Goal: Transaction & Acquisition: Book appointment/travel/reservation

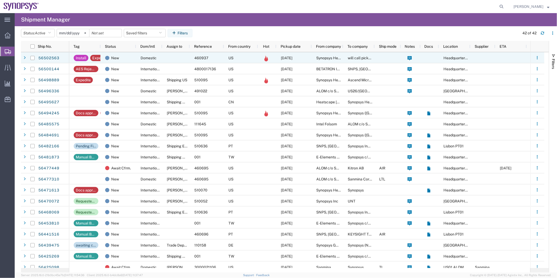
click at [179, 59] on div at bounding box center [176, 57] width 28 height 11
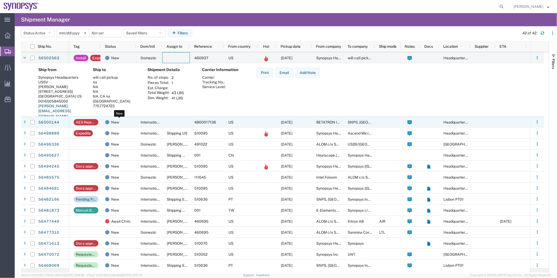
click at [128, 125] on div "New" at bounding box center [119, 122] width 29 height 11
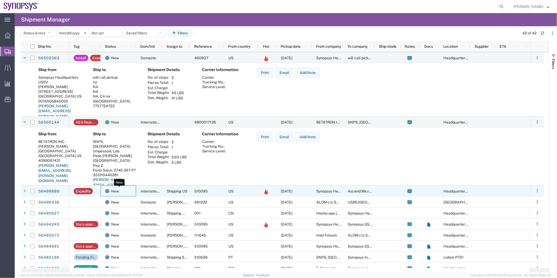
click at [132, 189] on div "New" at bounding box center [119, 191] width 29 height 11
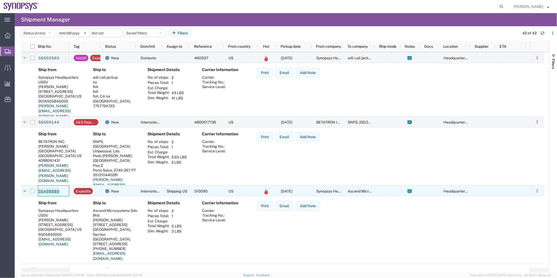
click at [46, 192] on link "56498889" at bounding box center [48, 191] width 21 height 8
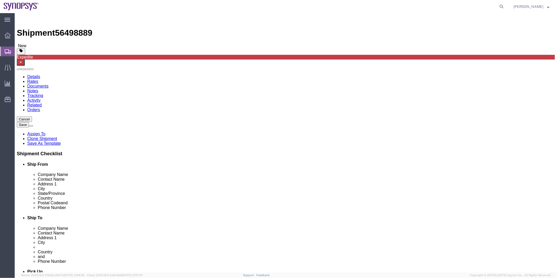
select select "63204"
select select
click span "56498889"
copy span "56498889"
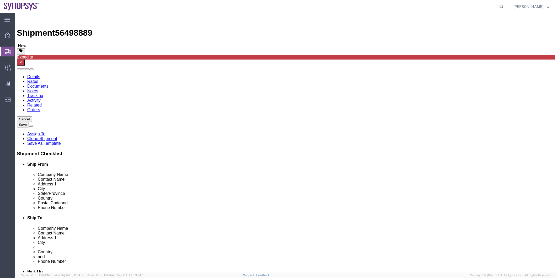
click div "Shipment Information Package Information Special Services"
click at [0, 0] on span "Shipment Manager" at bounding box center [0, 0] width 0 height 0
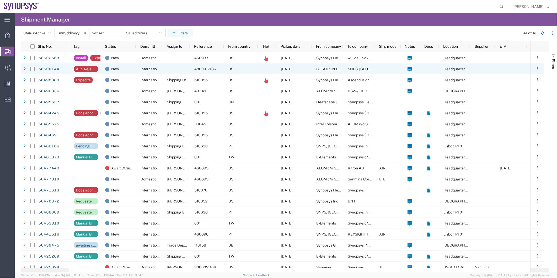
drag, startPoint x: 196, startPoint y: 66, endPoint x: 190, endPoint y: 68, distance: 6.3
click at [196, 66] on div "4800017136" at bounding box center [207, 68] width 34 height 11
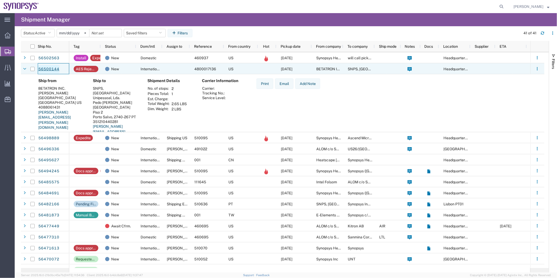
click at [42, 66] on link "56500144" at bounding box center [48, 69] width 21 height 8
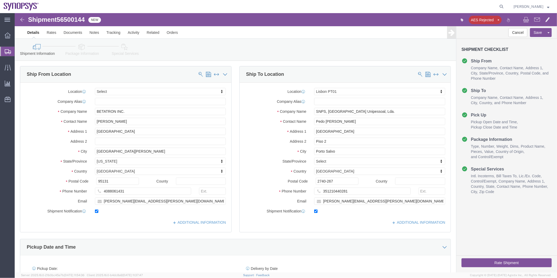
select select
select select "63152"
click icon
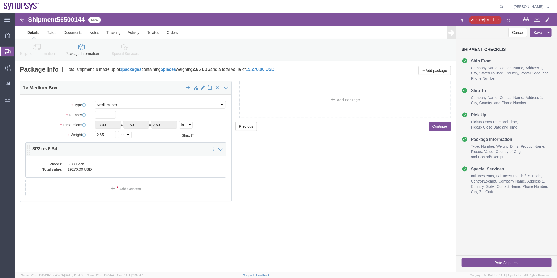
click dd "5.00 Each"
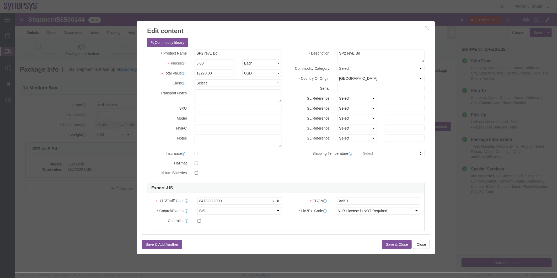
click div
click button "Close"
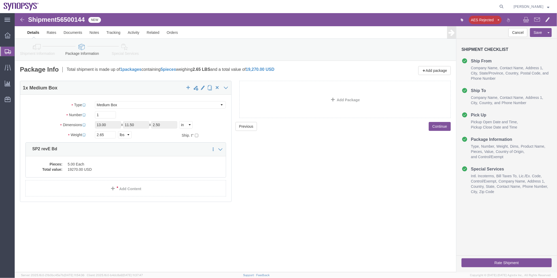
click at [0, 0] on span "Shipment Manager" at bounding box center [0, 0] width 0 height 0
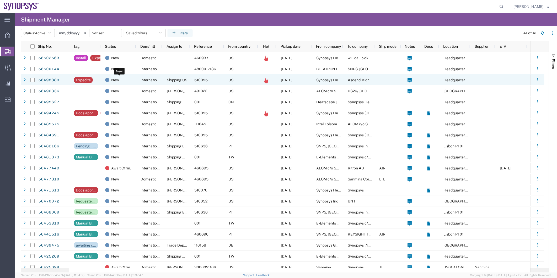
click at [125, 77] on div "New" at bounding box center [119, 79] width 29 height 11
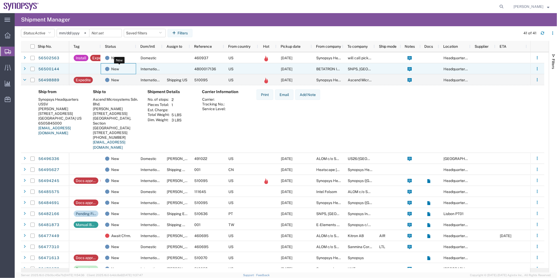
click at [127, 73] on div "New" at bounding box center [119, 68] width 29 height 11
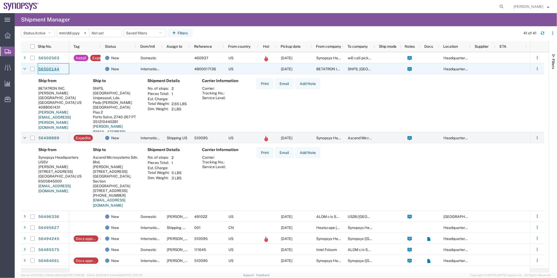
click at [50, 70] on link "56500144" at bounding box center [48, 69] width 21 height 8
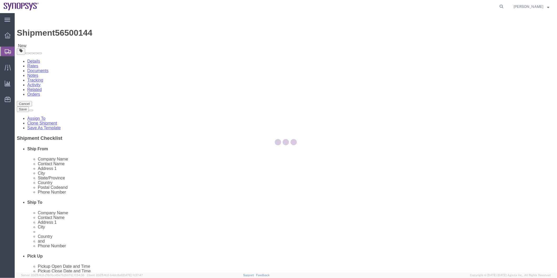
click at [84, 48] on div at bounding box center [286, 142] width 542 height 259
select select
select select "63152"
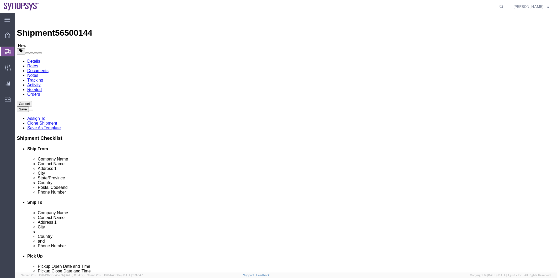
click icon
click dd "19270.00 USD"
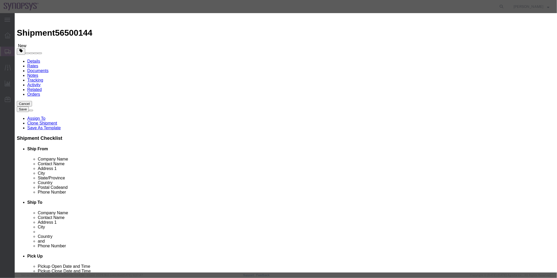
type input "8473.30.2000"
click button "Save & Close"
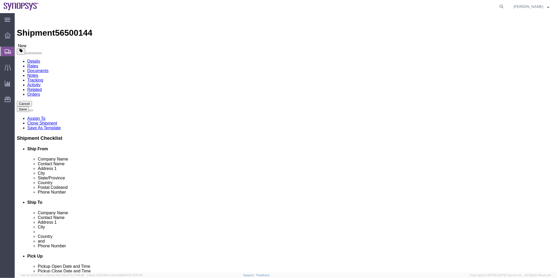
click link "Special Services"
click button "Rate Shipment"
click at [28, 59] on link "Details" at bounding box center [33, 61] width 13 height 4
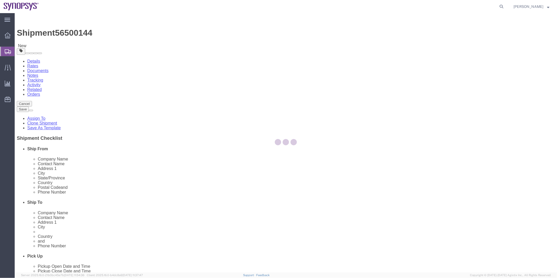
select select "63152"
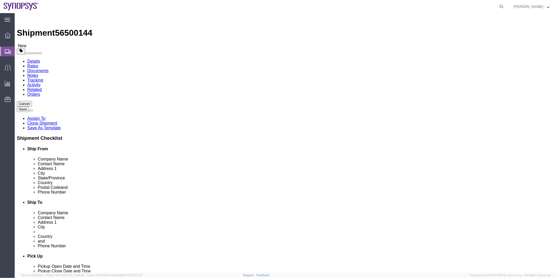
click icon
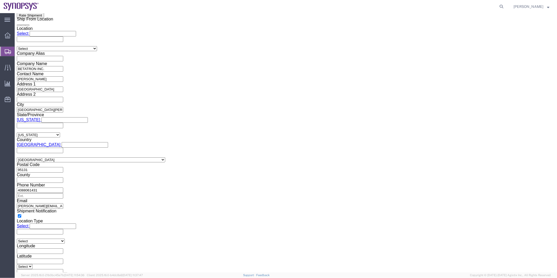
scroll to position [466, 0]
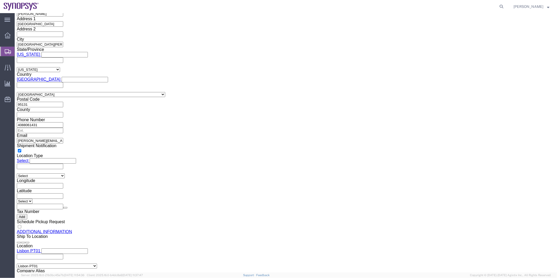
click button "Rate Shipment"
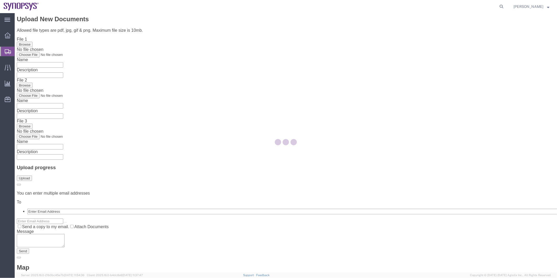
scroll to position [0, 0]
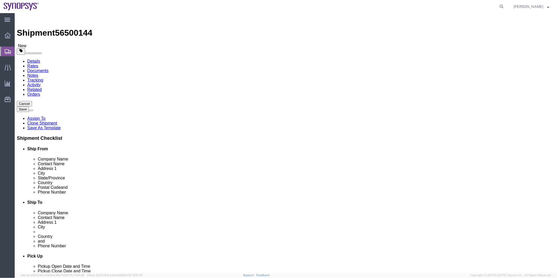
click at [37, 59] on link "Details" at bounding box center [33, 61] width 13 height 4
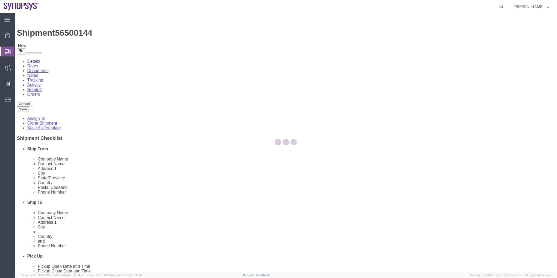
select select "63152"
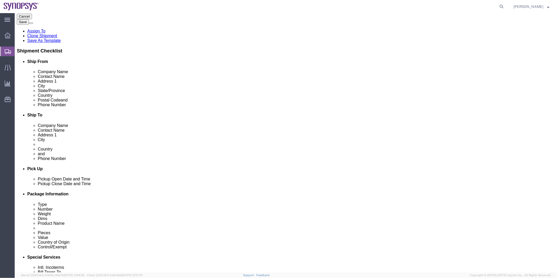
click div "[DATE] 2:56 PM"
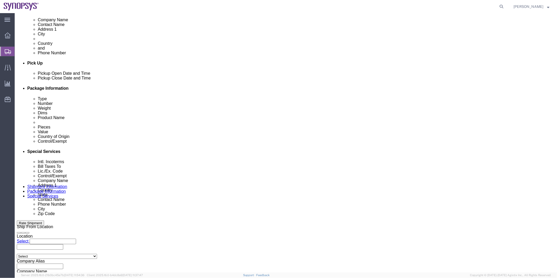
type input "3:56 PM"
click button "Apply"
click icon
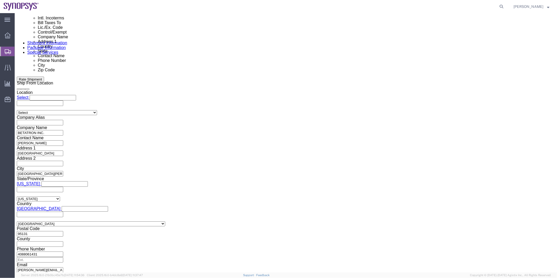
scroll to position [297, 0]
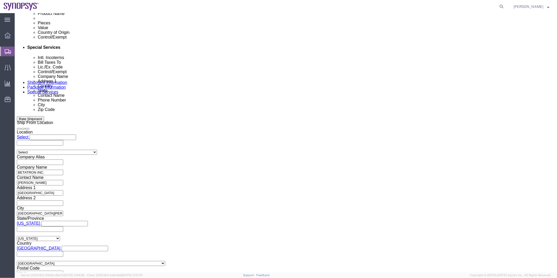
click button "Rate Shipment"
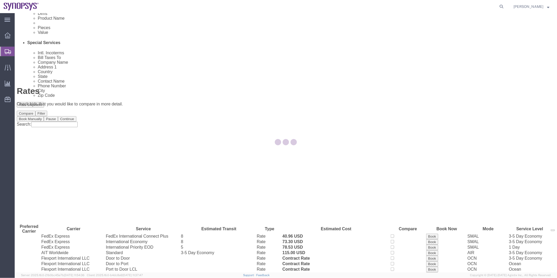
scroll to position [6, 0]
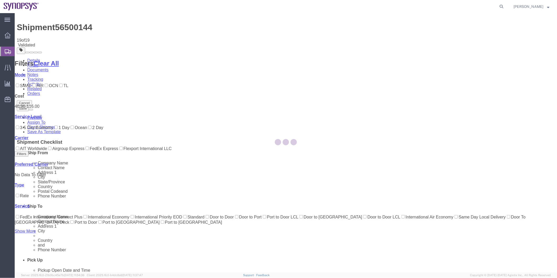
scroll to position [0, 0]
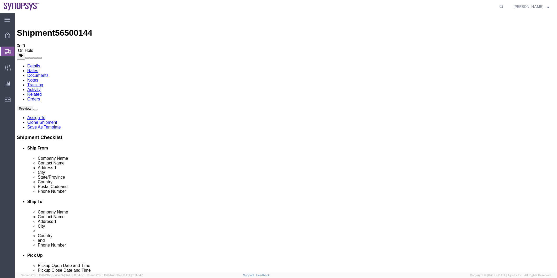
click at [0, 0] on span "Shipment Manager" at bounding box center [0, 0] width 0 height 0
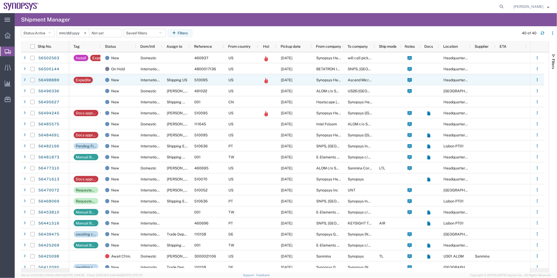
click at [134, 81] on div "New" at bounding box center [118, 79] width 35 height 11
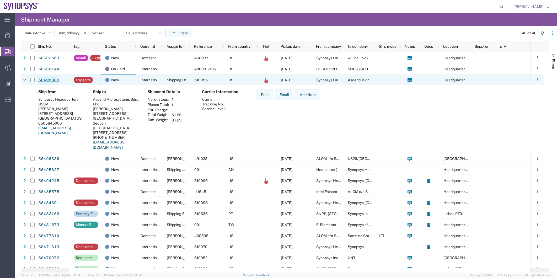
click at [47, 80] on link "56498889" at bounding box center [48, 80] width 21 height 8
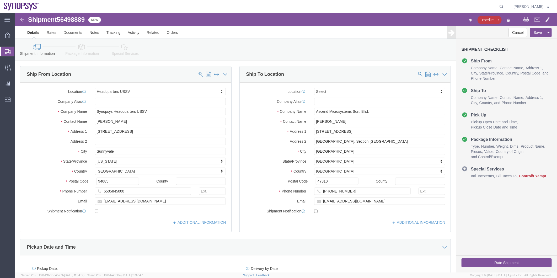
select select "63204"
select select
click link "Package Information"
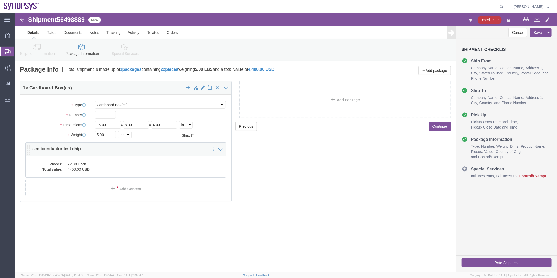
click dd "22.00 Each"
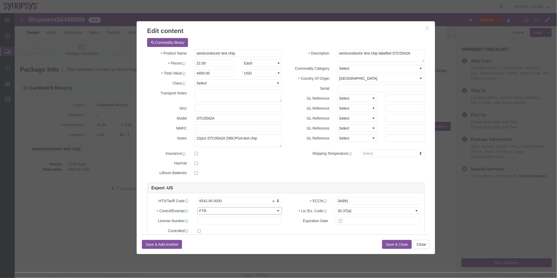
click select "Select ATF BIS DEA EPA FDA FTR ITAR OFAC Other (OPA)"
select select "BIS"
click select "Select ATF BIS DEA EPA FDA FTR ITAR OFAC Other (OPA)"
click select "Select AGR-Agricultural APP-Computers APR-Additional Permissive Exports AVS-Air…"
select select "NLR"
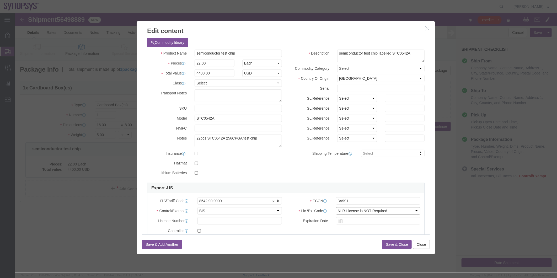
click select "Select AGR-Agricultural APP-Computers APR-Additional Permissive Exports AVS-Air…"
click button "Save & Close"
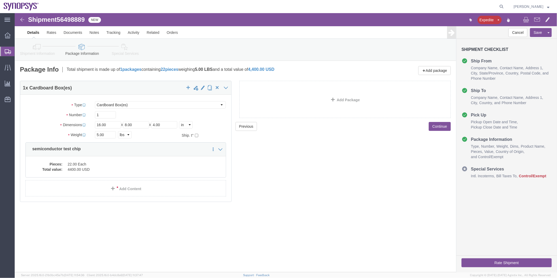
click icon
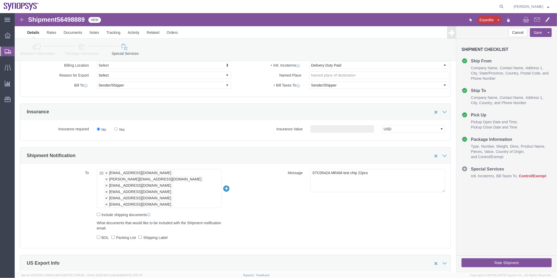
scroll to position [233, 0]
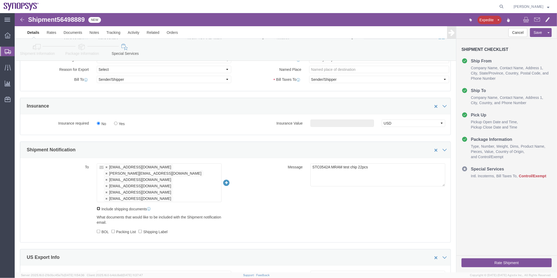
click input "Include shipping documents"
checkbox input "true"
click input "BOL"
checkbox input "true"
click label "Packing List"
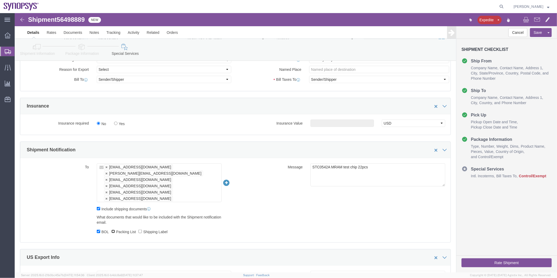
click input "Packing List"
checkbox input "true"
click label "Shipping Label"
click input "Shipping Label"
checkbox input "true"
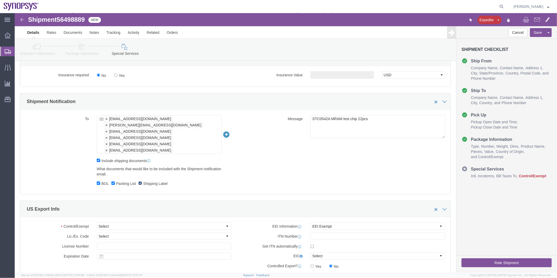
scroll to position [320, 0]
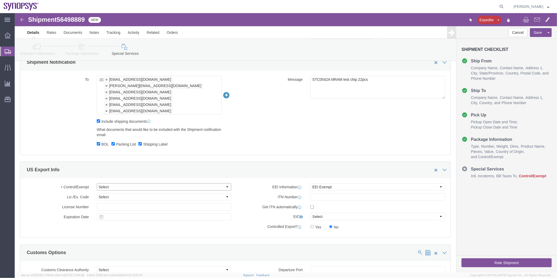
click select "Select ATF BIS DEA EPA FDA FTR ITAR OFAC Other (OPA)"
select select "BIS"
click select "Select ATF BIS DEA EPA FDA FTR ITAR OFAC Other (OPA)"
click select "Select AGR-Agricultural APP-Computers APR-Additional Permissive Exports AVS-Air…"
select select "NLR"
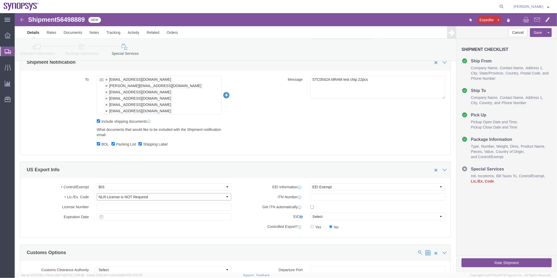
click select "Select AGR-Agricultural APP-Computers APR-Additional Permissive Exports AVS-Air…"
click select "Select AES-Direct EEI Carrier File EEI EEI Exempt"
select select "AESD"
click select "Select AES-Direct EEI Carrier File EEI EEI Exempt"
drag, startPoint x: 361, startPoint y: 73, endPoint x: 253, endPoint y: 74, distance: 107.5
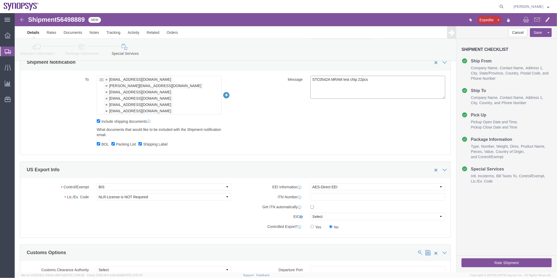
click div "Message STC0542A MRAM test chip 22pcs"
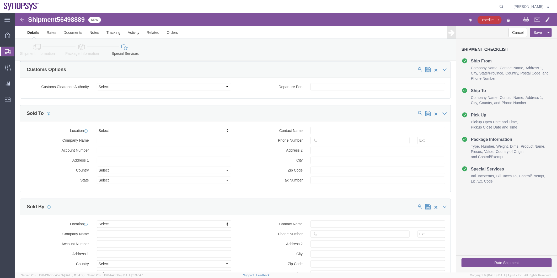
scroll to position [553, 0]
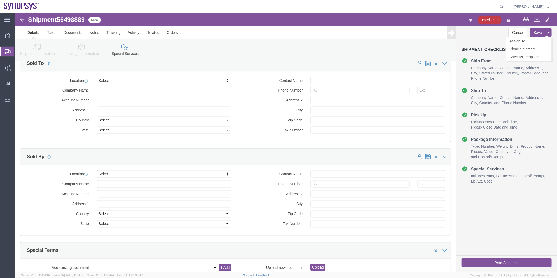
click button "Save"
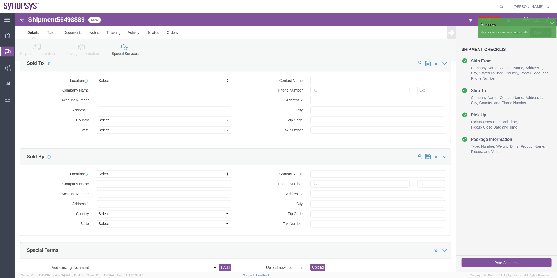
click icon
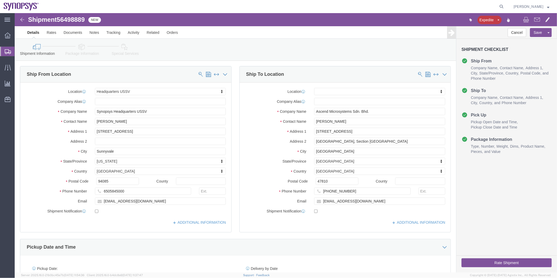
click span "56498889"
copy span "56498889"
drag, startPoint x: 362, startPoint y: 99, endPoint x: 257, endPoint y: 100, distance: 104.8
click div "Company Name Ascend Microsystems Sdn. Bhd."
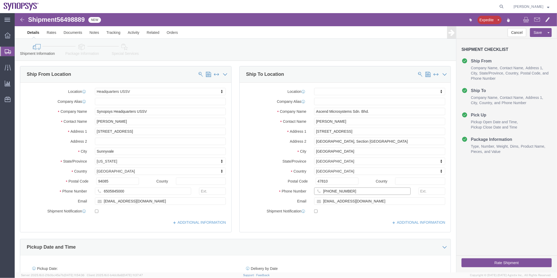
drag, startPoint x: 339, startPoint y: 179, endPoint x: 295, endPoint y: 176, distance: 44.7
click div "[PHONE_NUMBER]"
click icon
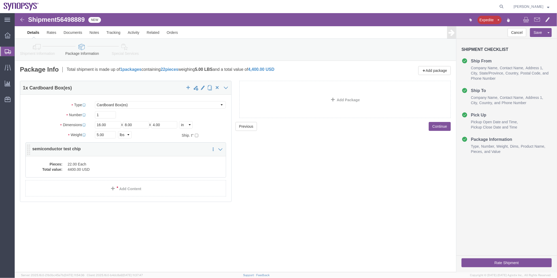
click dd "4400.00 USD"
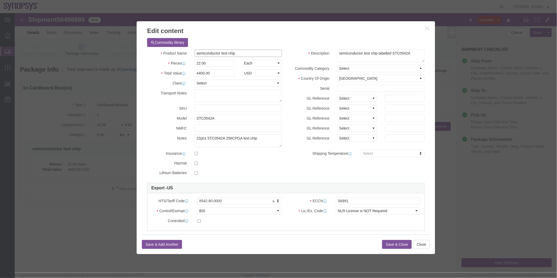
drag, startPoint x: 230, startPoint y: 37, endPoint x: 172, endPoint y: 40, distance: 57.2
click div "Product Name semiconductor test chip"
drag, startPoint x: 210, startPoint y: 188, endPoint x: 165, endPoint y: 190, distance: 44.8
click button "Save & Close"
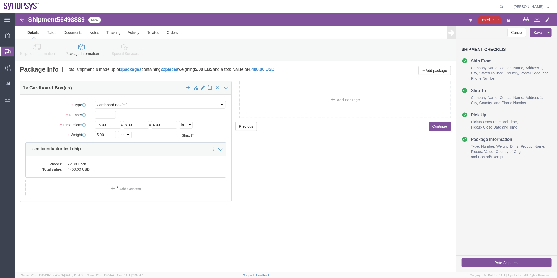
click icon
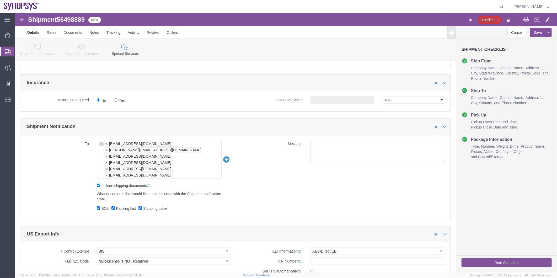
scroll to position [349, 0]
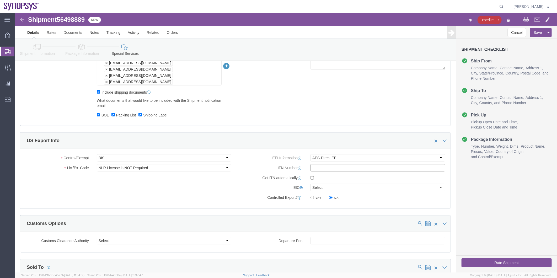
click input "text"
paste input "X20250814778594"
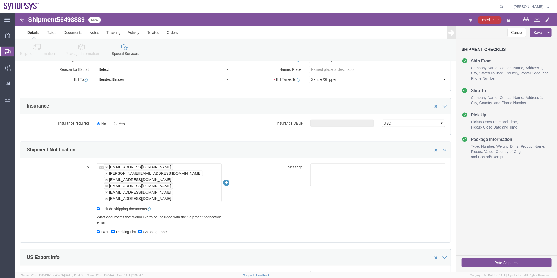
type input "X20250814778594"
click textarea "STC0542A MRAM test chip 22pcs"
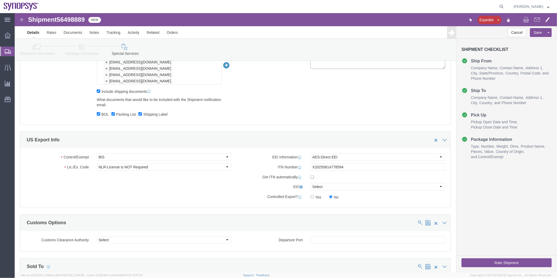
scroll to position [378, 0]
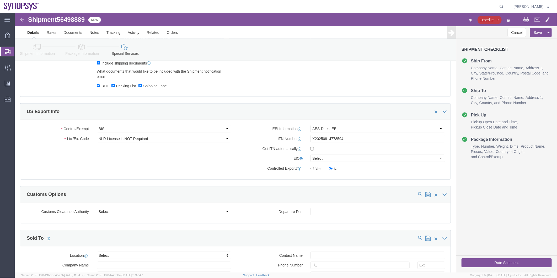
type textarea "Please see attached. -Kaelen"
click button "Rate Shipment"
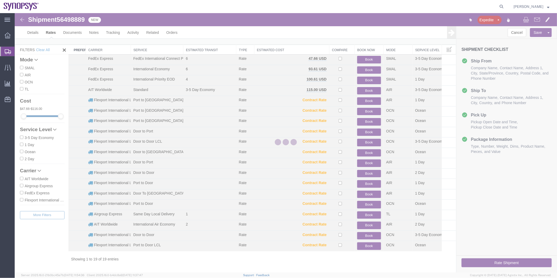
scroll to position [6, 0]
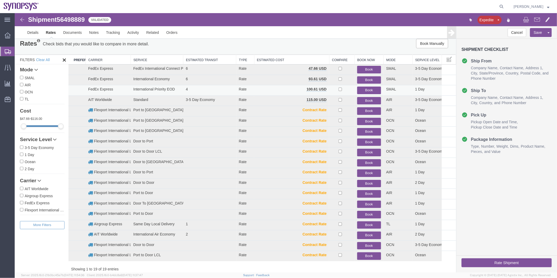
click at [373, 88] on button "Book" at bounding box center [369, 90] width 24 height 8
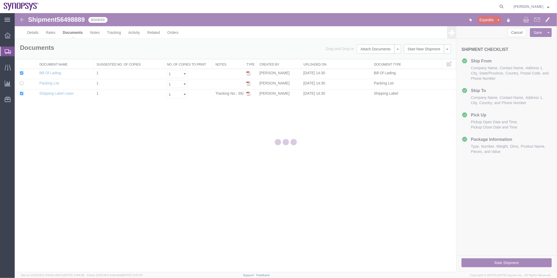
scroll to position [0, 0]
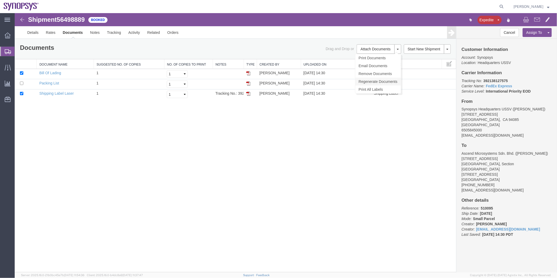
click at [378, 80] on link "Regenerate Documents" at bounding box center [378, 81] width 46 height 8
click at [33, 30] on link "Details" at bounding box center [32, 32] width 19 height 13
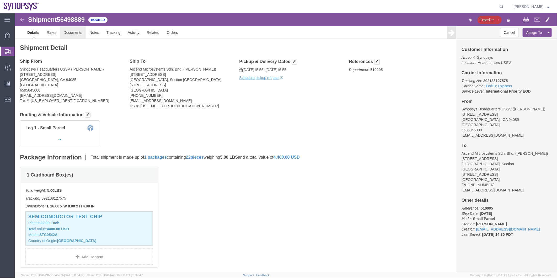
drag, startPoint x: 74, startPoint y: 32, endPoint x: 60, endPoint y: 19, distance: 19.7
click link "Documents"
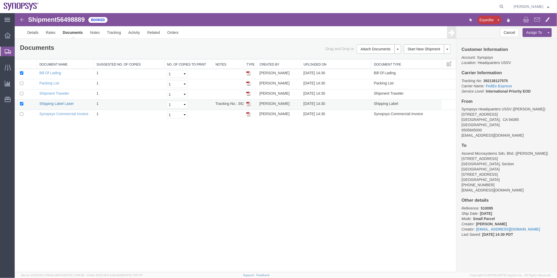
click at [60, 102] on link "Shipping Label Laser" at bounding box center [56, 103] width 35 height 4
click at [67, 114] on link "Synopsys Commercial Invoice" at bounding box center [63, 113] width 49 height 4
click at [50, 82] on link "Packing List" at bounding box center [49, 83] width 20 height 4
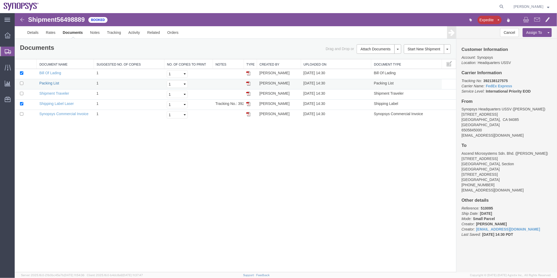
click at [50, 82] on link "Packing List" at bounding box center [49, 83] width 20 height 4
click at [0, 0] on span "Create Shipment" at bounding box center [0, 0] width 0 height 0
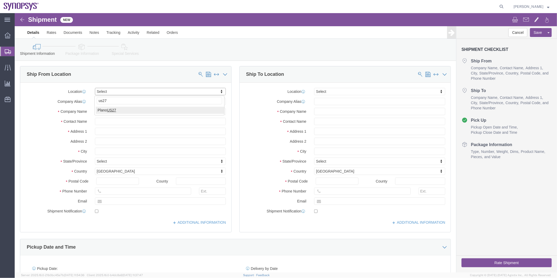
type input "us27"
select select "63199"
select select "TX"
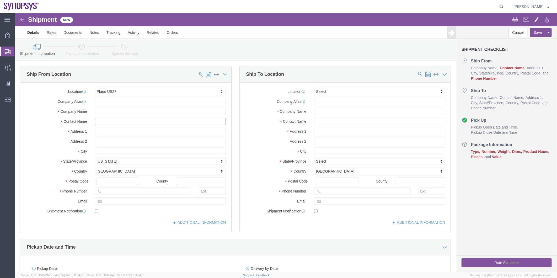
click input "text"
paste input "Saikalyan Vanama"
type input "Saikalyan Vanama"
type input "ussv"
select select "63204"
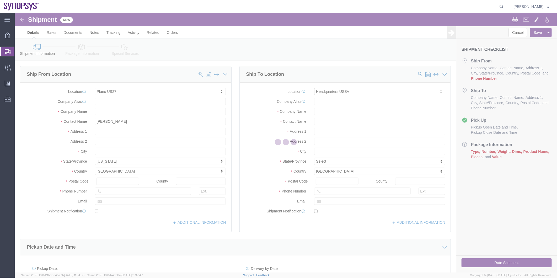
select select "CA"
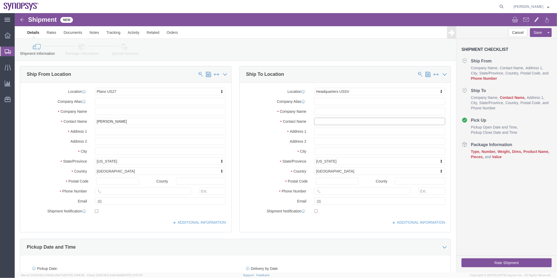
click input "text"
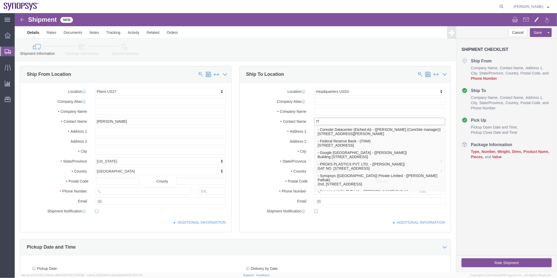
type input "IT"
click label "Postal Code"
click input "Postal Code"
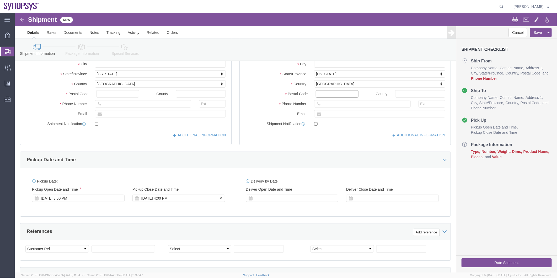
scroll to position [193, 0]
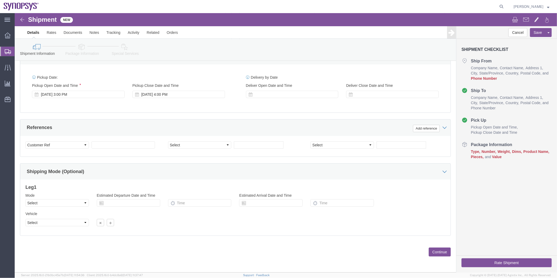
click link "Package Information"
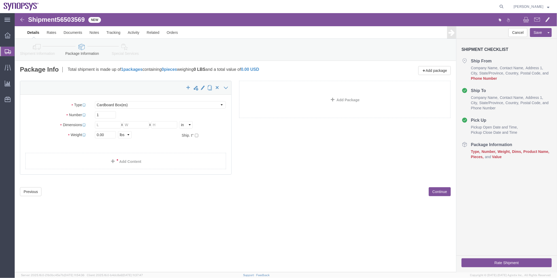
click div "Package Type Select Bale(s) Basket(s) Bolt(s) Bottle(s) Buckets Bulk Bundle(s) …"
click select "Select Bale(s) Basket(s) Bolt(s) Bottle(s) Buckets Bulk Bundle(s) Can(s) Cardbo…"
select select "MBX"
click select "Select Bale(s) Basket(s) Bolt(s) Bottle(s) Buckets Bulk Bundle(s) Can(s) Cardbo…"
type input "13.00"
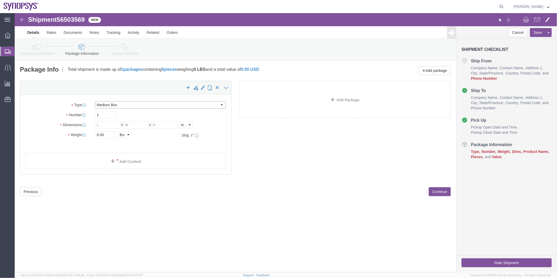
type input "11.50"
type input "2.50"
drag, startPoint x: 90, startPoint y: 120, endPoint x: 46, endPoint y: 126, distance: 45.2
click div "Weight 0.00 Select kgs lbs Ship. t°"
type input "5"
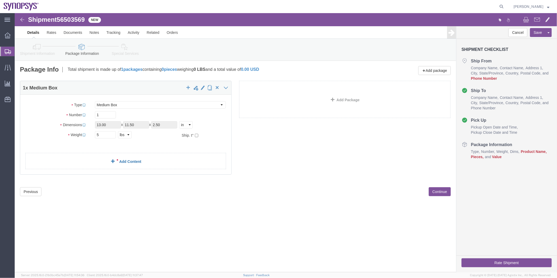
click link "Add Content"
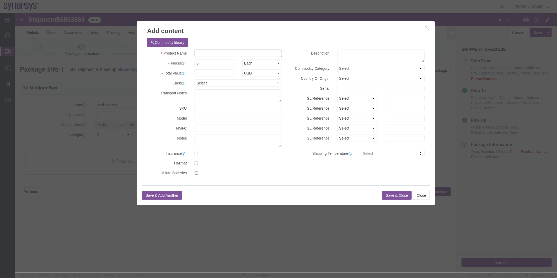
click input "text"
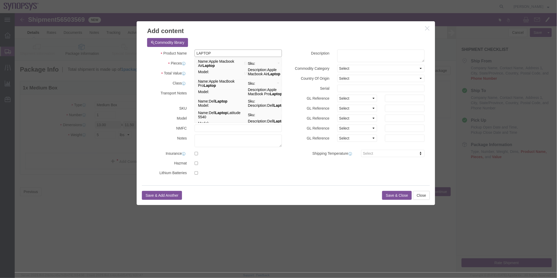
type input "Laptop Dell Latitude"
select select "US"
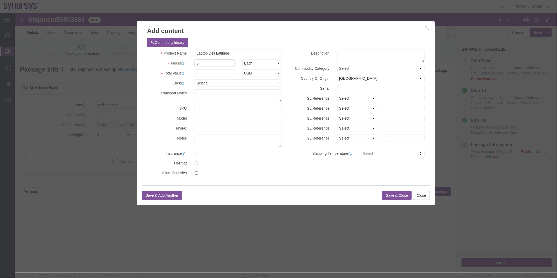
drag, startPoint x: 181, startPoint y: 48, endPoint x: 175, endPoint y: 49, distance: 6.3
click div "Pieces 0 Select Bag Barrels 100Board Feet Bottle Box Blister Pack Carats Can Ca…"
type input "1"
click input "text"
type input "1000"
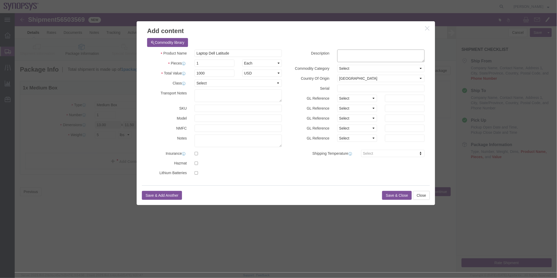
click textarea
type textarea "L"
click textarea "DELL SAPTOP"
type textarea "DELL LAPTOP"
click td "Model:"
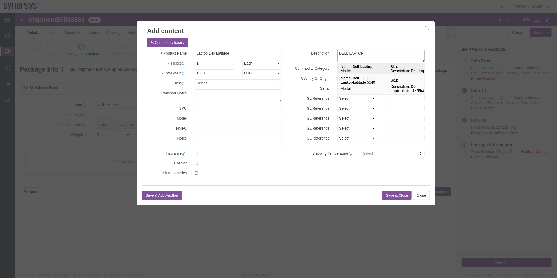
select select "USD"
select select
type input "Dell Laptop"
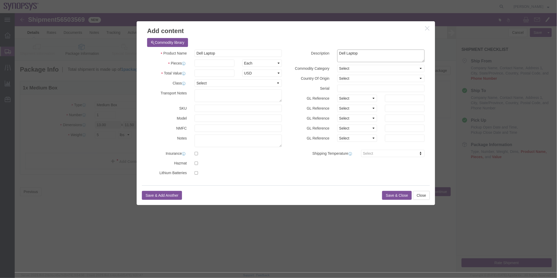
type textarea "Dell Laptop"
click input "text"
type input "1"
click input "text"
type input "1000"
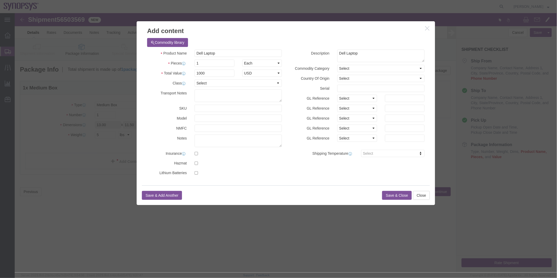
click div "Description Dell Laptop DELL LAPTOP Commodity Category Select Country Of Origin…"
click button "Save & Close"
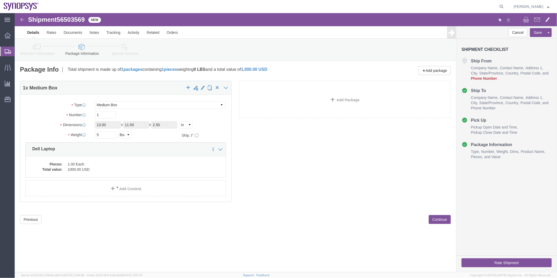
click icon
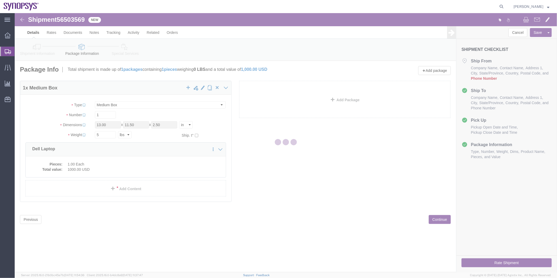
select select
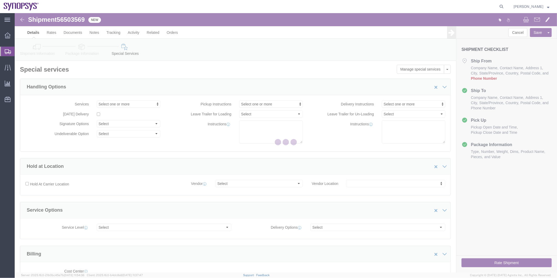
select select "COSTCENTER"
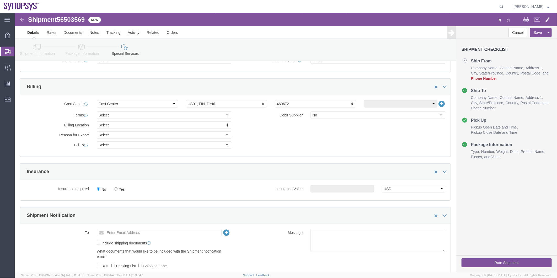
scroll to position [204, 0]
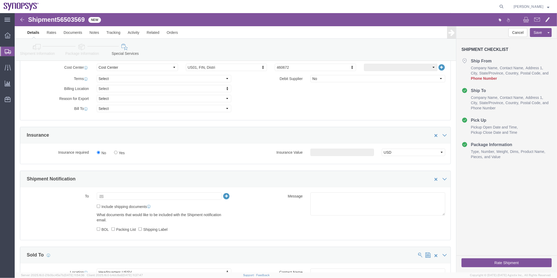
click input "text"
paste input "svanama@synopsys.com"
type input "svanama@synopsys.com"
click label "Include shipping documents"
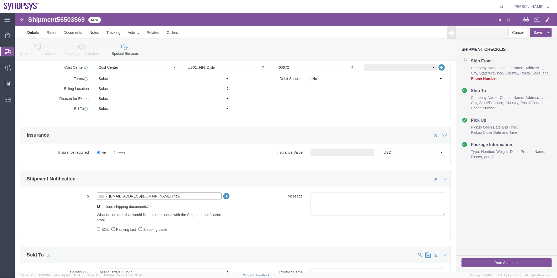
click input "Include shipping documents"
checkbox input "true"
click label "BOL"
click input "BOL"
checkbox input "true"
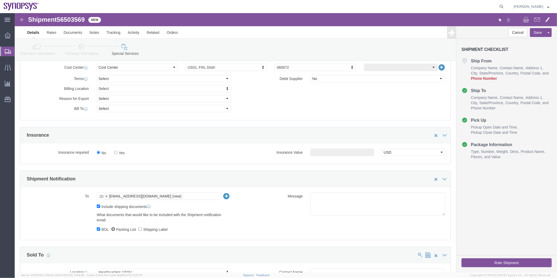
click input "Packing List"
checkbox input "true"
click label "Shipping Label"
click input "Shipping Label"
checkbox input "true"
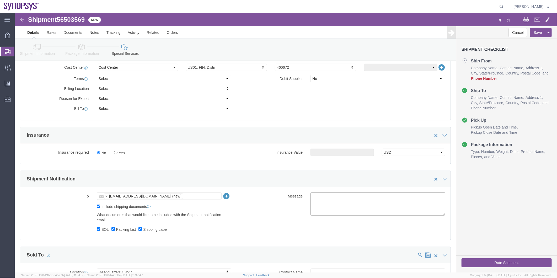
click textarea
type textarea "p"
type textarea "Please see attached. -Kaelen"
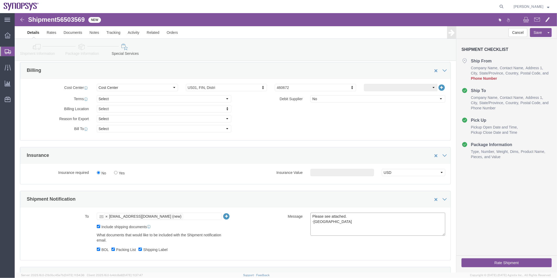
scroll to position [58, 0]
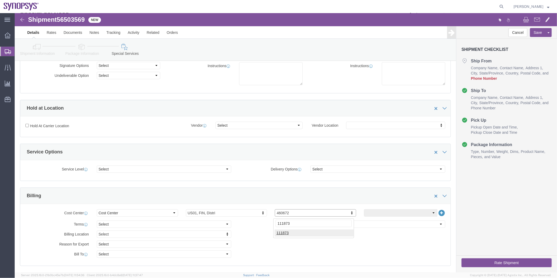
type input "111873"
click button "Rate Shipment"
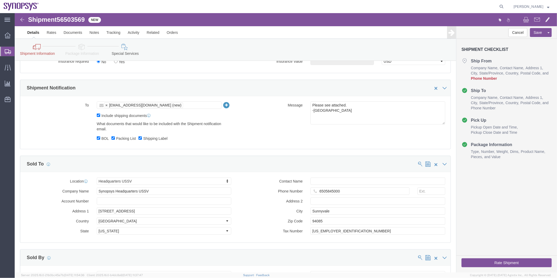
scroll to position [378, 0]
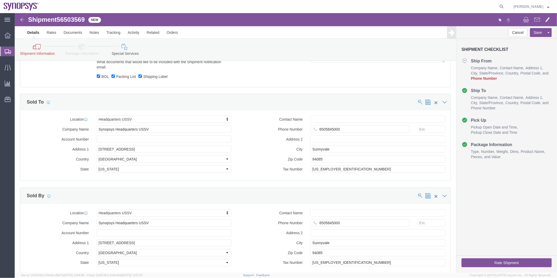
click icon
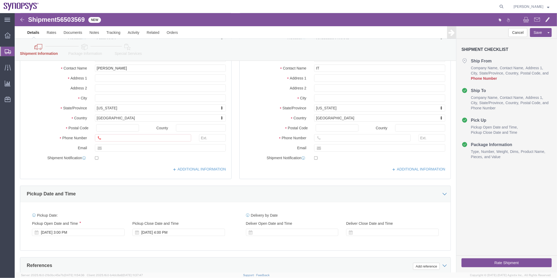
scroll to position [69, 0]
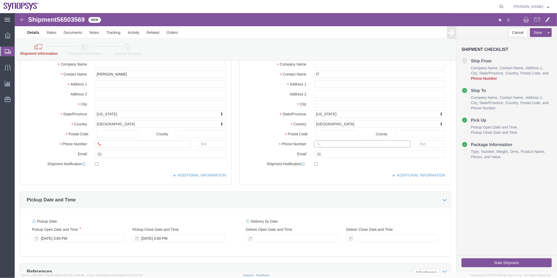
drag, startPoint x: 293, startPoint y: 130, endPoint x: 275, endPoint y: 131, distance: 17.9
click div "Phone Number"
type input "6505845000"
click input "Ship From Location / Phone Number : This field is required."
paste input "6505845000"
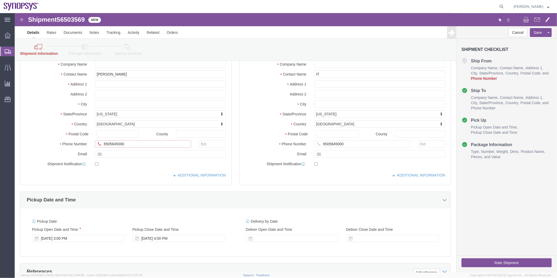
scroll to position [47, 0]
type input "6505845000"
click icon
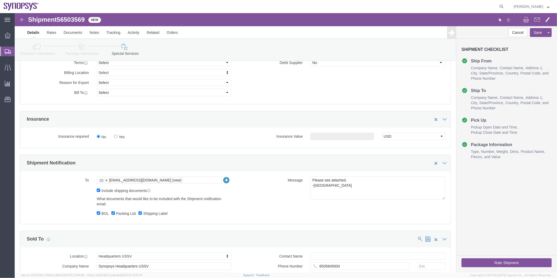
scroll to position [251, 0]
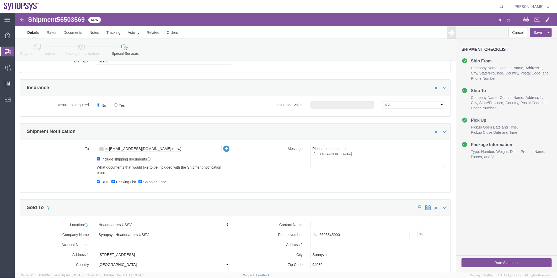
click button "Rate Shipment"
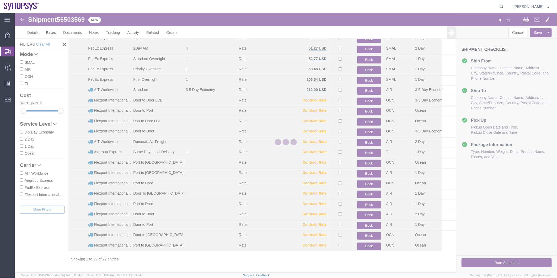
scroll to position [36, 0]
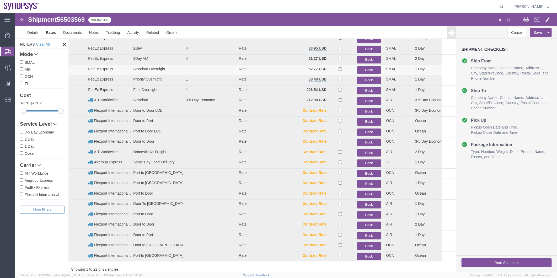
click at [368, 69] on button "Book" at bounding box center [369, 70] width 24 height 8
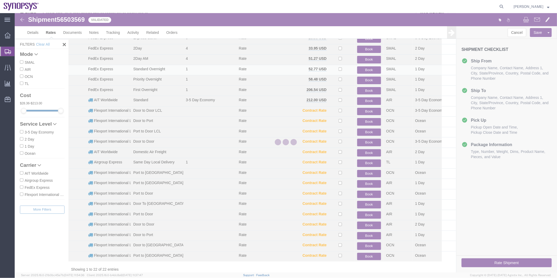
scroll to position [0, 0]
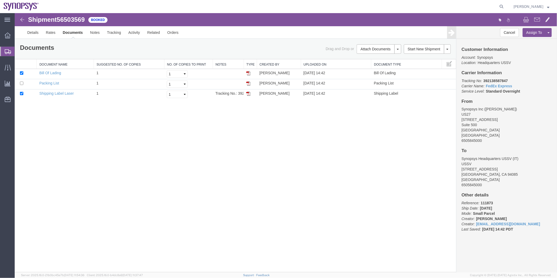
click at [0, 0] on span "Shipment Manager" at bounding box center [0, 0] width 0 height 0
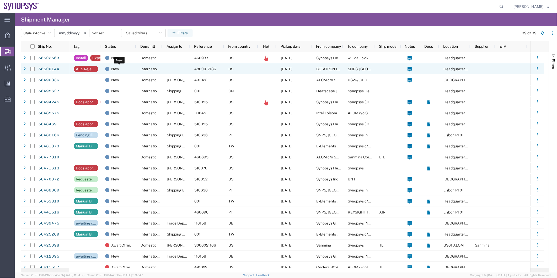
click at [127, 68] on div "New" at bounding box center [119, 68] width 29 height 11
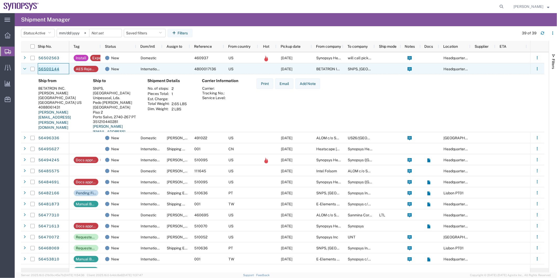
click at [49, 69] on link "56500144" at bounding box center [48, 69] width 21 height 8
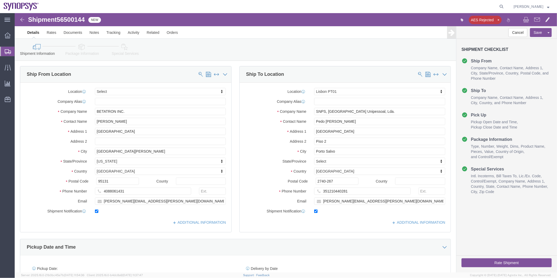
select select
select select "63152"
click span "56500144"
copy span "56500144"
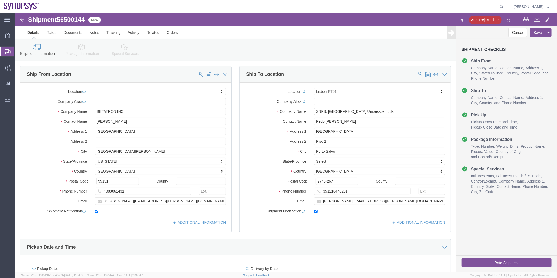
drag, startPoint x: 290, startPoint y: 104, endPoint x: 214, endPoint y: 104, distance: 75.8
click div "Ship From Location Location My Profile Location Aachen DE04 Agrate Brianza IT01…"
drag, startPoint x: 316, startPoint y: 109, endPoint x: 289, endPoint y: 109, distance: 27.3
click div "Contact Name Pedo Leal"
click icon
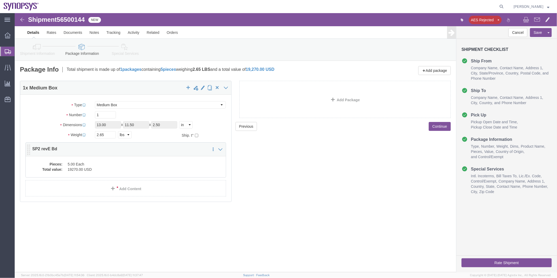
click dd "5.00 Each"
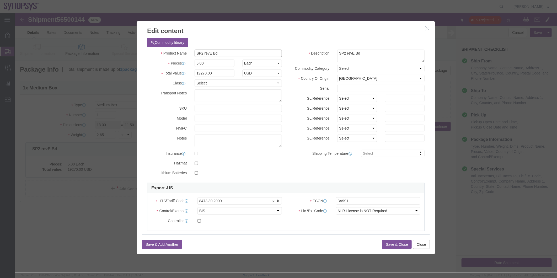
drag, startPoint x: 209, startPoint y: 40, endPoint x: 147, endPoint y: 41, distance: 62.9
click div "Product Name SP2 revE Bd"
click button "Save & Close"
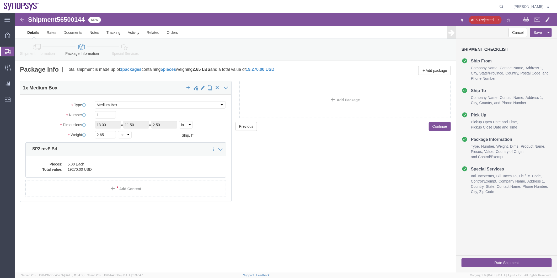
click icon
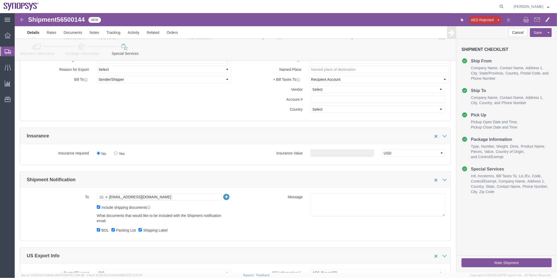
scroll to position [291, 0]
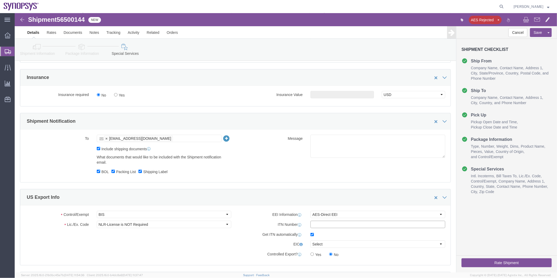
click input "text"
paste input "X20250814780997"
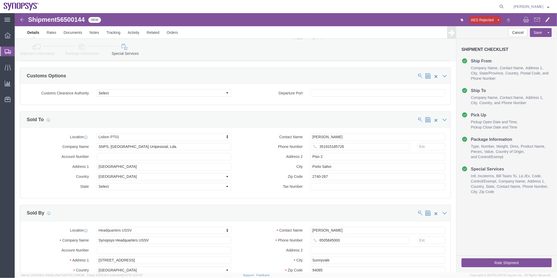
scroll to position [582, 0]
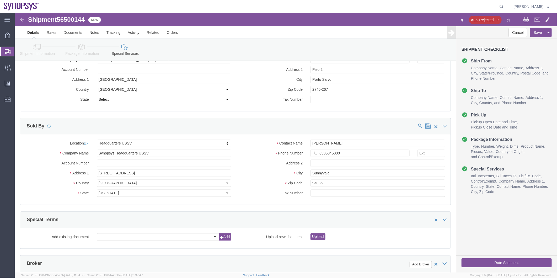
type input "X20250814780997"
click button "Rate Shipment"
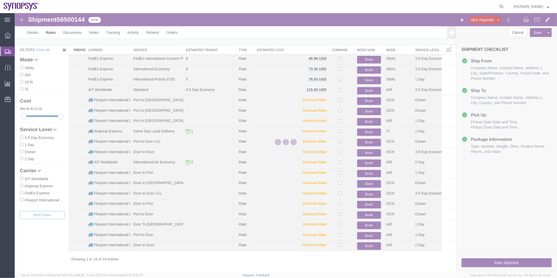
scroll to position [6, 0]
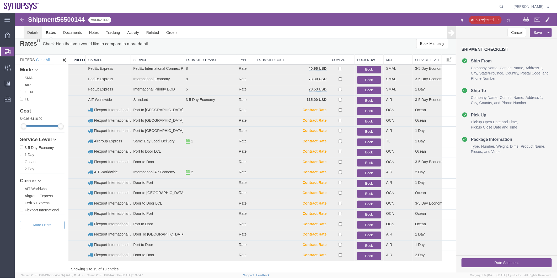
click at [34, 31] on link "Details" at bounding box center [32, 32] width 19 height 13
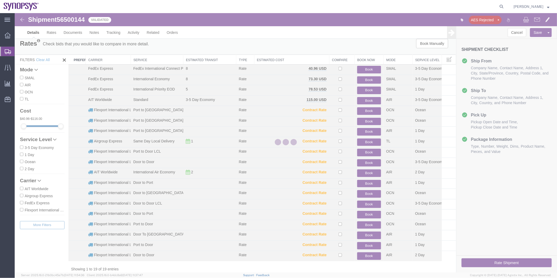
select select "63152"
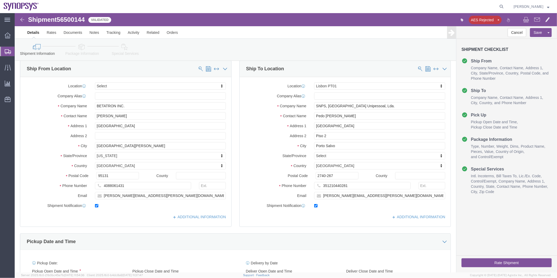
click icon
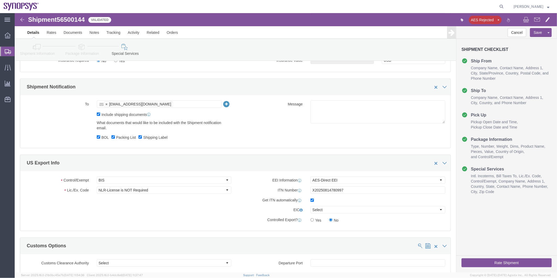
scroll to position [384, 0]
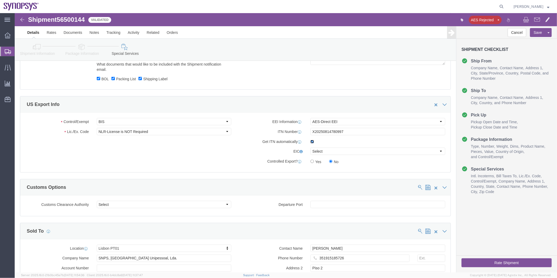
click input "checkbox"
checkbox input "false"
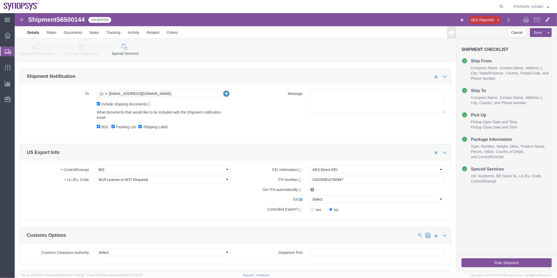
scroll to position [326, 0]
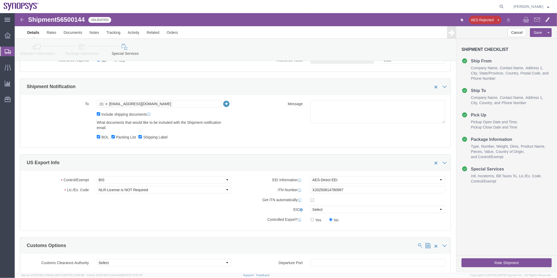
click button "Rate Shipment"
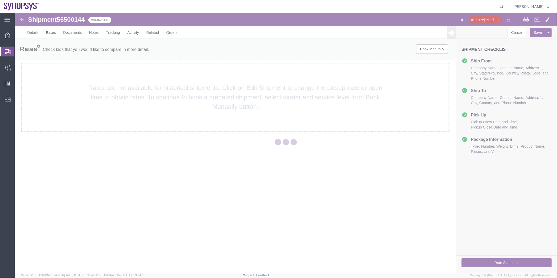
scroll to position [0, 0]
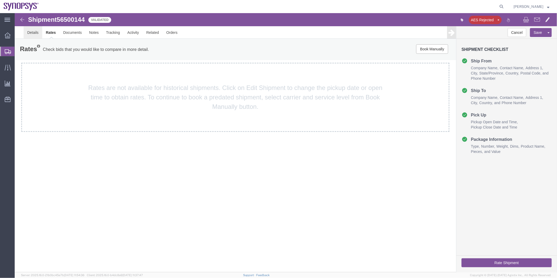
click at [29, 31] on link "Details" at bounding box center [32, 32] width 19 height 13
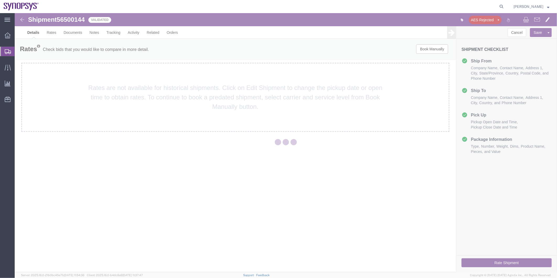
select select "63152"
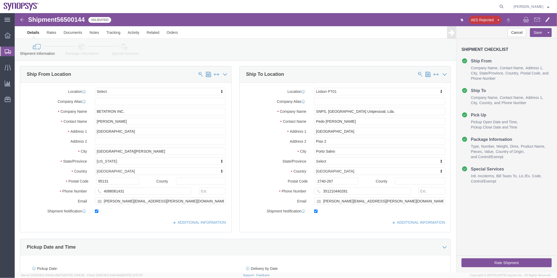
click link "Special Services"
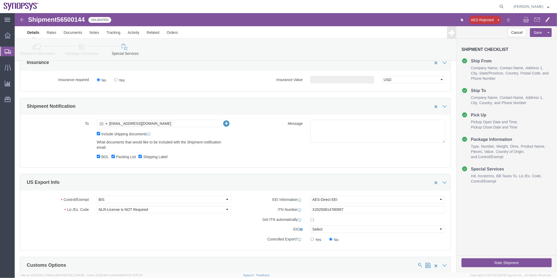
scroll to position [378, 0]
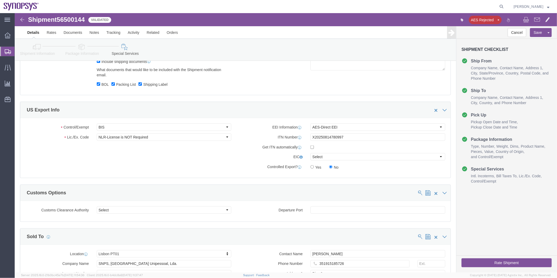
click icon
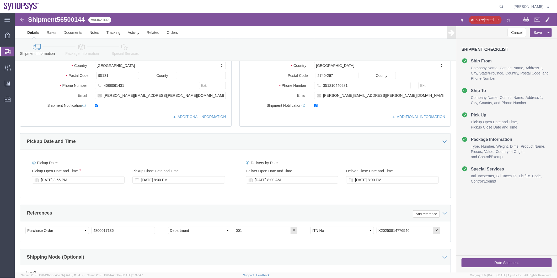
scroll to position [193, 0]
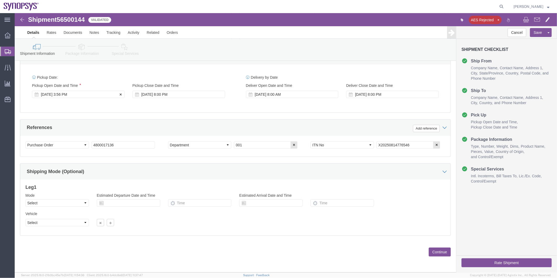
click div "Aug 14 2025 3:56 PM"
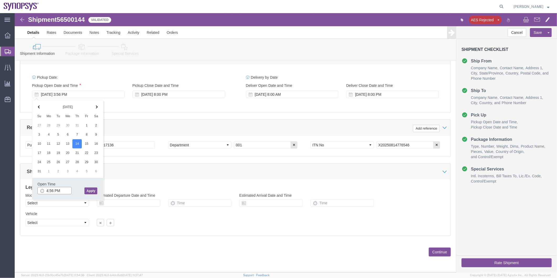
type input "4:56 PM"
click button "Apply"
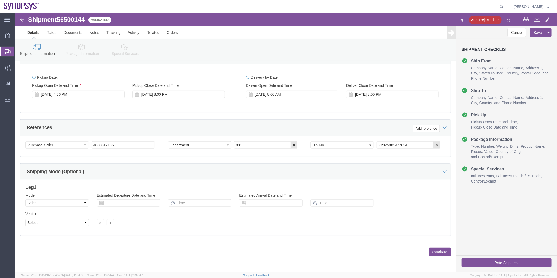
click link "Special Services"
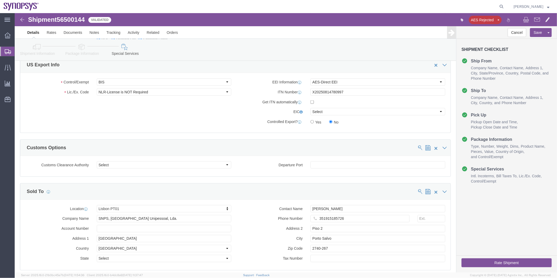
scroll to position [413, 0]
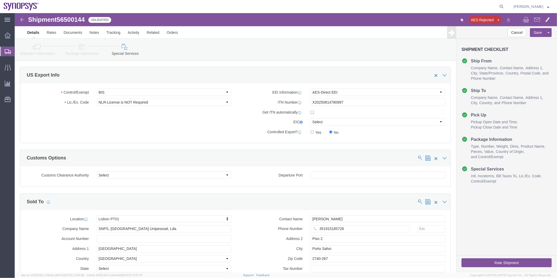
click button "Rate Shipment"
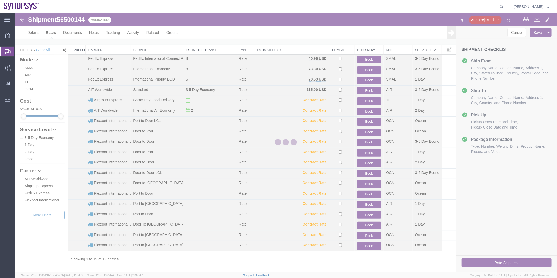
scroll to position [6, 0]
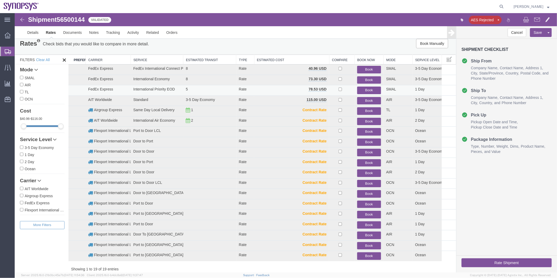
click at [367, 90] on button "Book" at bounding box center [369, 90] width 24 height 8
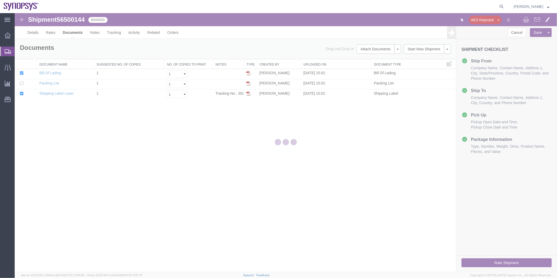
scroll to position [0, 0]
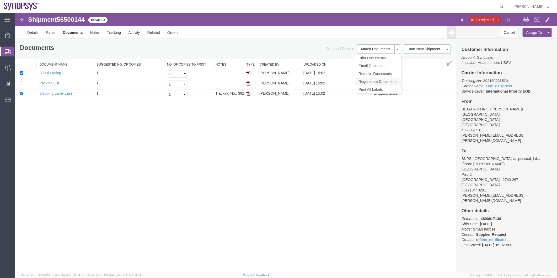
click at [382, 78] on link "Regenerate Documents" at bounding box center [378, 81] width 46 height 8
click at [33, 32] on link "Details" at bounding box center [32, 32] width 19 height 13
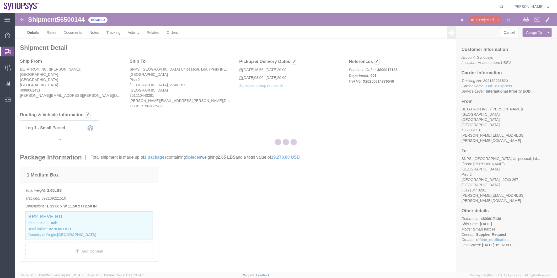
click at [76, 33] on div at bounding box center [286, 142] width 542 height 259
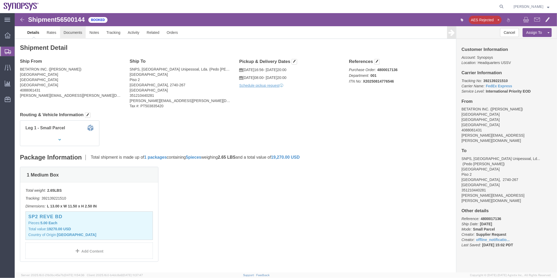
click link "Documents"
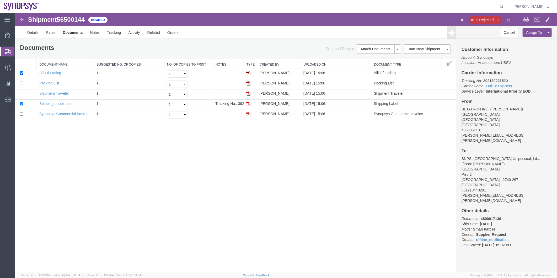
click at [75, 22] on span "56500144" at bounding box center [70, 19] width 28 height 7
drag, startPoint x: 75, startPoint y: 22, endPoint x: 72, endPoint y: 19, distance: 3.5
copy span "56500144"
click at [63, 102] on link "Shipping Label Laser" at bounding box center [56, 103] width 35 height 4
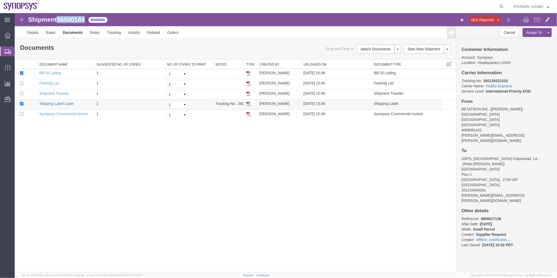
click at [63, 102] on link "Shipping Label Laser" at bounding box center [56, 103] width 35 height 4
click at [69, 112] on link "Synopsys Commercial Invoice" at bounding box center [63, 113] width 49 height 4
drag, startPoint x: 52, startPoint y: 82, endPoint x: 68, endPoint y: 85, distance: 16.1
click at [52, 82] on link "Packing List" at bounding box center [49, 83] width 20 height 4
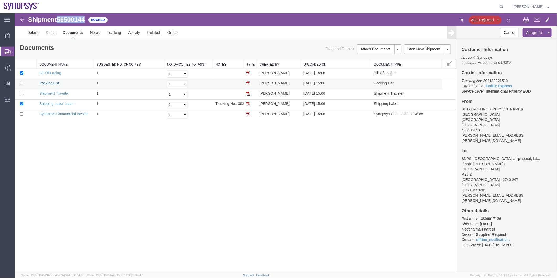
click at [52, 82] on link "Packing List" at bounding box center [49, 83] width 20 height 4
click at [0, 0] on span "Shipment Manager" at bounding box center [0, 0] width 0 height 0
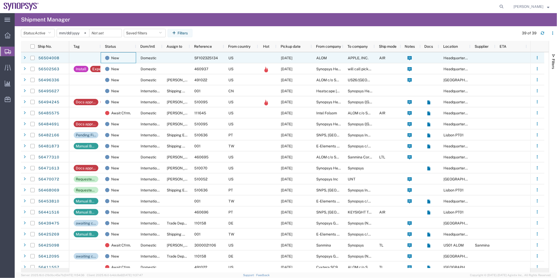
click at [134, 60] on div "New" at bounding box center [118, 57] width 35 height 11
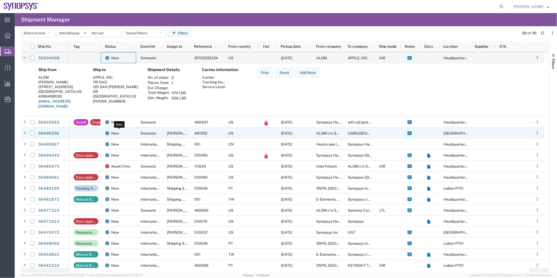
click at [132, 135] on div "New" at bounding box center [119, 133] width 29 height 11
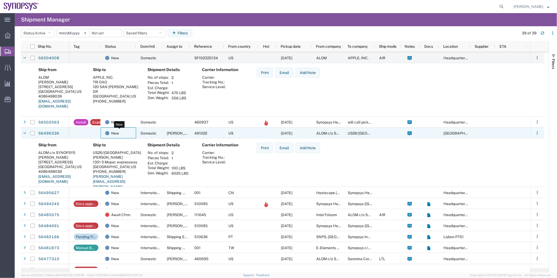
click at [132, 128] on div "New" at bounding box center [119, 133] width 29 height 11
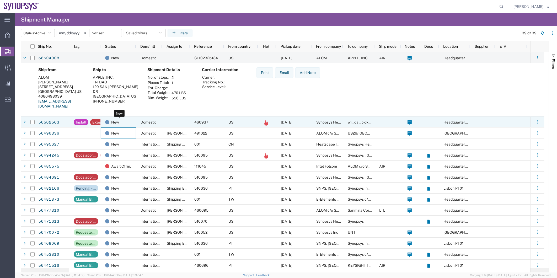
click at [132, 124] on div "New" at bounding box center [119, 122] width 29 height 11
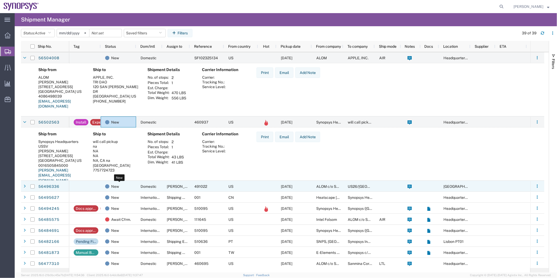
click at [127, 190] on div "New" at bounding box center [119, 186] width 29 height 11
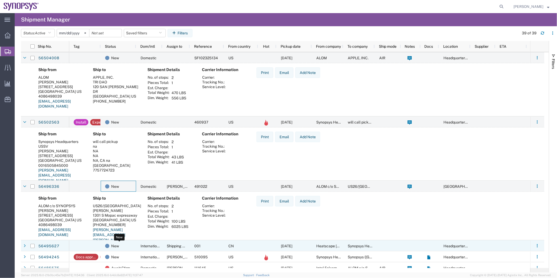
click at [128, 245] on div "New" at bounding box center [119, 245] width 29 height 11
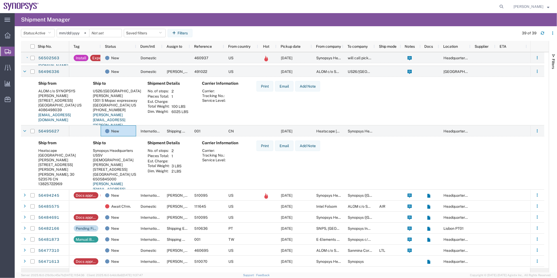
scroll to position [116, 0]
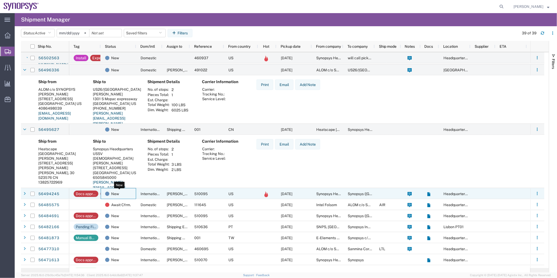
click at [130, 192] on div "New" at bounding box center [119, 193] width 29 height 11
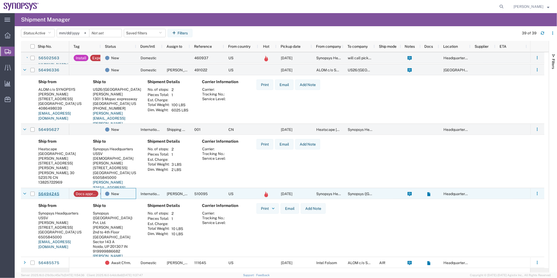
click at [45, 193] on link "56494245" at bounding box center [48, 194] width 21 height 8
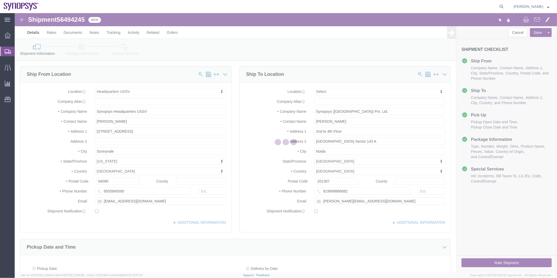
click at [66, 18] on div at bounding box center [286, 142] width 542 height 259
select select "63204"
select select
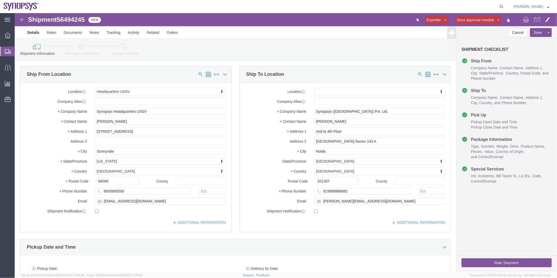
click span "56494245"
drag, startPoint x: 66, startPoint y: 18, endPoint x: 52, endPoint y: 4, distance: 19.7
copy span "56494245"
click link "Special Services"
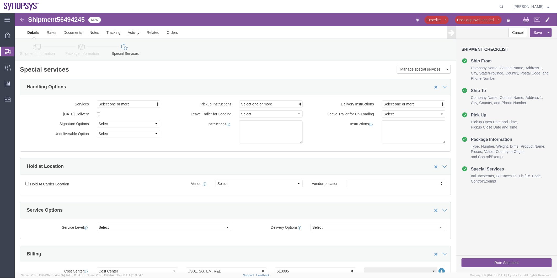
click at [0, 0] on span "Shipment Manager" at bounding box center [0, 0] width 0 height 0
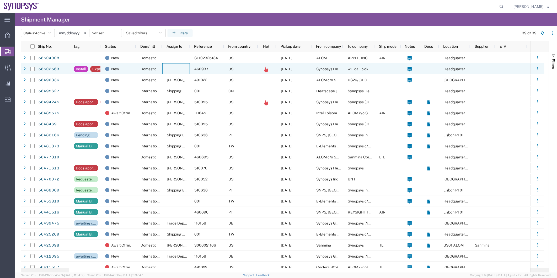
click at [165, 68] on div at bounding box center [176, 68] width 28 height 11
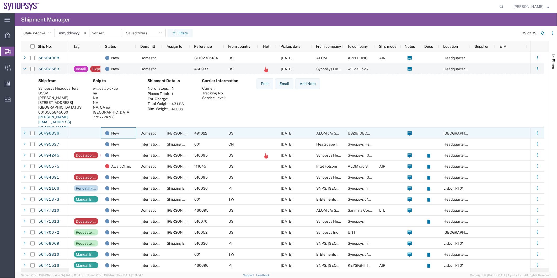
click at [134, 136] on div "New" at bounding box center [118, 132] width 35 height 11
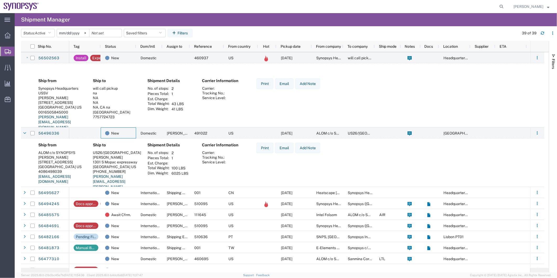
scroll to position [29, 0]
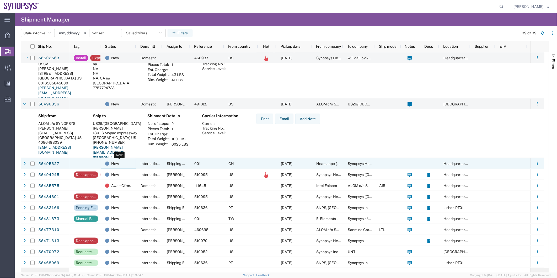
click at [126, 165] on div "New" at bounding box center [119, 163] width 29 height 11
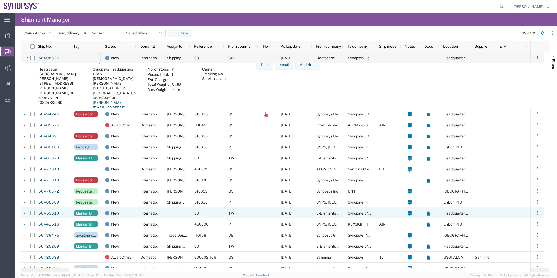
scroll to position [145, 0]
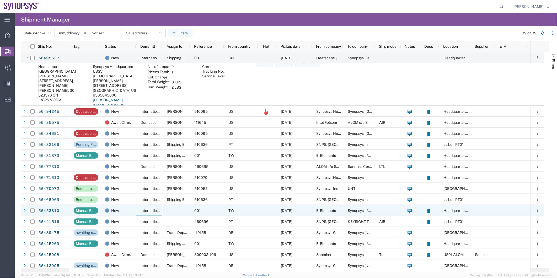
click at [148, 207] on div "International" at bounding box center [149, 210] width 26 height 11
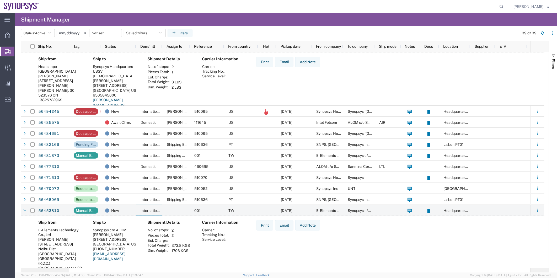
scroll to position [233, 0]
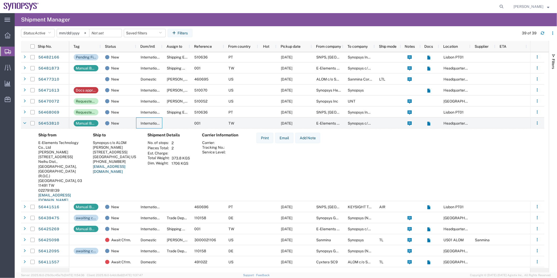
click at [0, 0] on span "Create Shipment" at bounding box center [0, 0] width 0 height 0
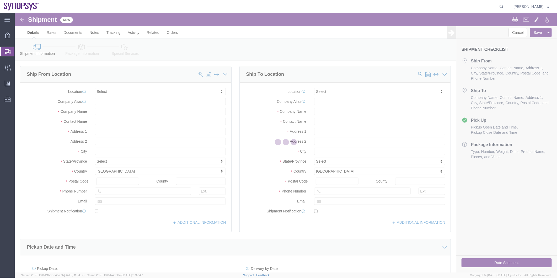
click at [113, 93] on div at bounding box center [286, 142] width 542 height 259
select select
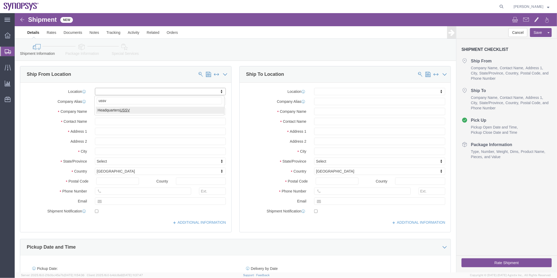
type input "ussv"
select select "63204"
select select "CA"
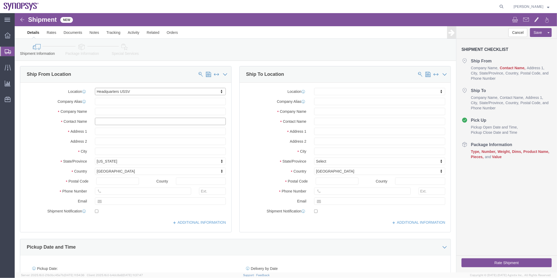
click input "text"
type input "k"
type input "[PERSON_NAME]"
click input "text"
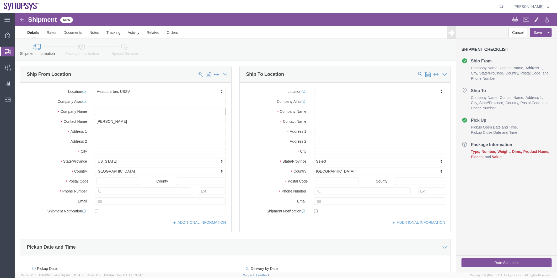
drag, startPoint x: 121, startPoint y: 99, endPoint x: 80, endPoint y: 99, distance: 41.4
click input "text"
type input "Synopsys Headquarters USSV"
click input "text"
paste input "Synopsys Headquarters"
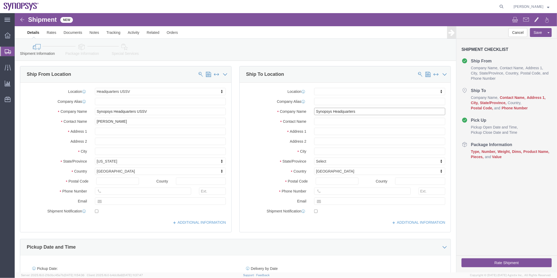
type input "Synopsys Headquarters"
click body "Shipment New Details Rates Documents Notes Tracking Activity Related Orders Can…"
click input "text"
type input "770 N Mary"
click input "text"
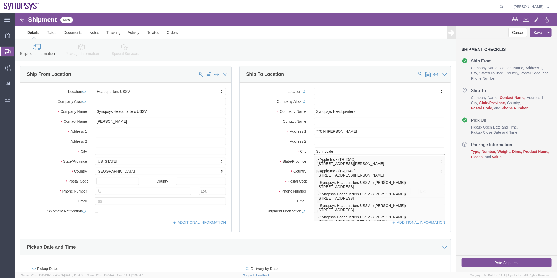
type input "Sunnyvale"
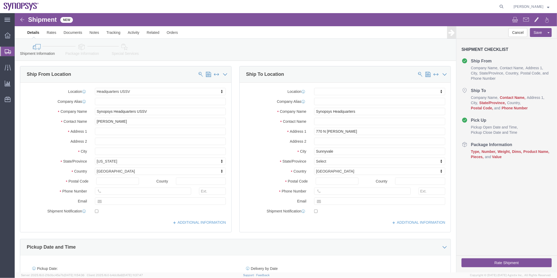
click div "Location My Profile Location Aachen DE04 Agrate Brianza IT01 Aschheim DE02 Atla…"
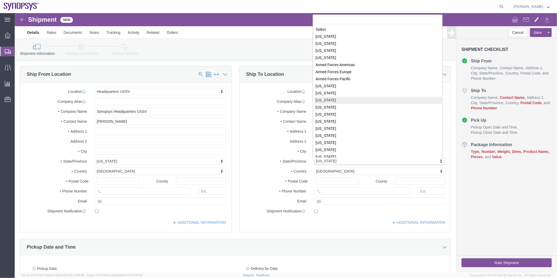
scroll to position [1, 0]
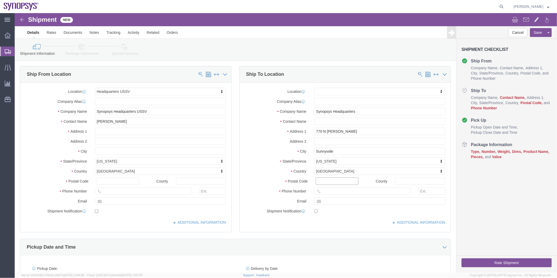
click input "Postal Code"
drag, startPoint x: 98, startPoint y: 171, endPoint x: 62, endPoint y: 165, distance: 36.5
click div "Postal Code"
type input "94085"
click input "Postal Code"
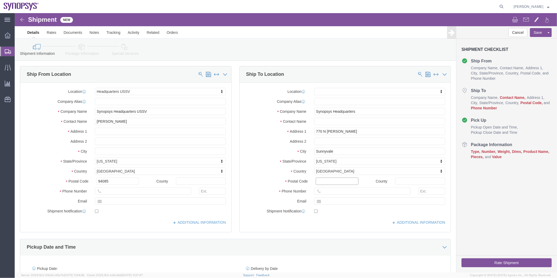
paste input "94085"
type input "94085"
drag, startPoint x: 101, startPoint y: 178, endPoint x: 74, endPoint y: 176, distance: 27.1
click div "Phone Number"
type input "6505845000"
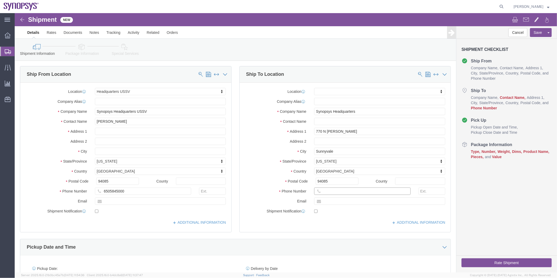
click input "text"
paste input "6505845000"
type input "6505845000"
click input "text"
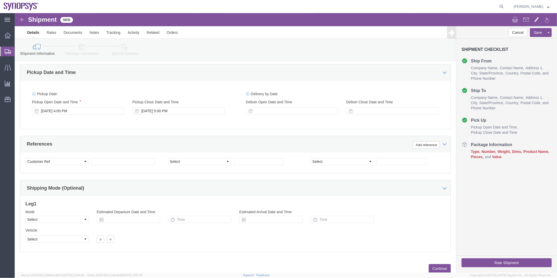
scroll to position [58, 0]
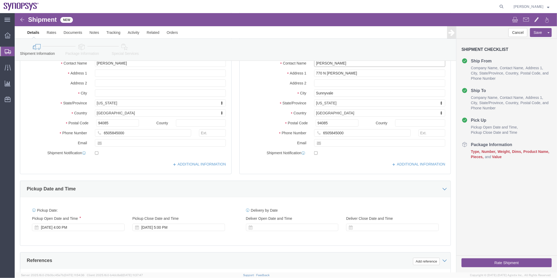
type input "[PERSON_NAME]"
click link "Package Information"
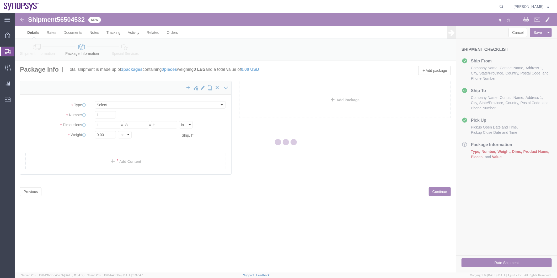
select select "CBOX"
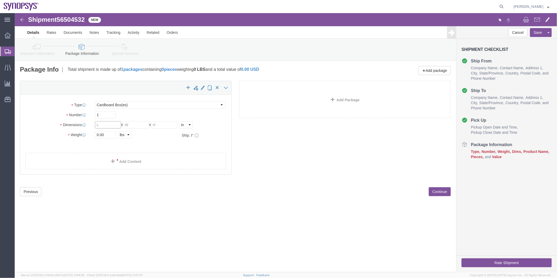
click input "text"
type input "50"
type input "72"
type input "8"
drag, startPoint x: 94, startPoint y: 120, endPoint x: 53, endPoint y: 119, distance: 40.6
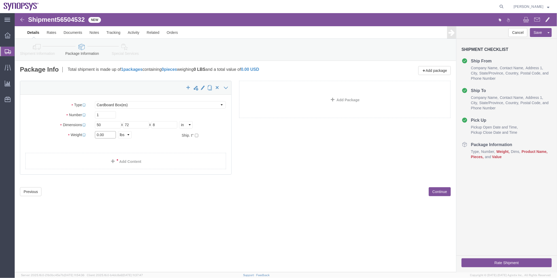
click div "Weight 0.00 Select kgs lbs Ship. t°"
type input "100"
click link "Add Content"
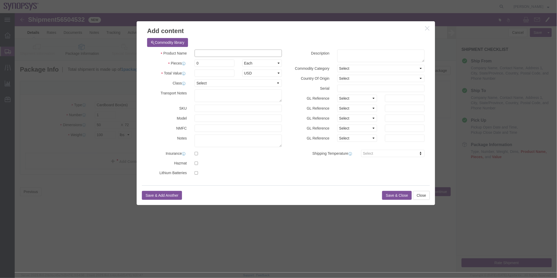
drag, startPoint x: 231, startPoint y: 52, endPoint x: 216, endPoint y: 39, distance: 19.7
click input "text"
type input "tv"
drag, startPoint x: 201, startPoint y: 51, endPoint x: 171, endPoint y: 52, distance: 30.7
click div "Pieces 0 Select Bag Barrels 100Board Feet Bottle Box Blister Pack Carats Can Ca…"
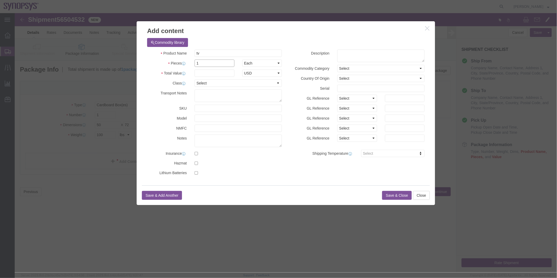
type input "1"
click input "text"
type input "1000"
click textarea
type textarea "tv"
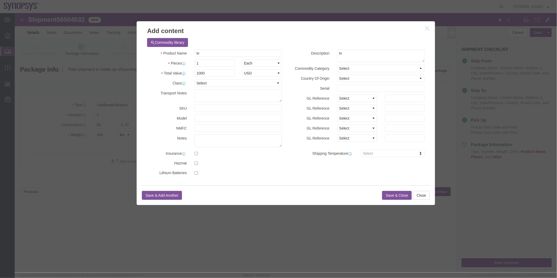
click button "Save & Close"
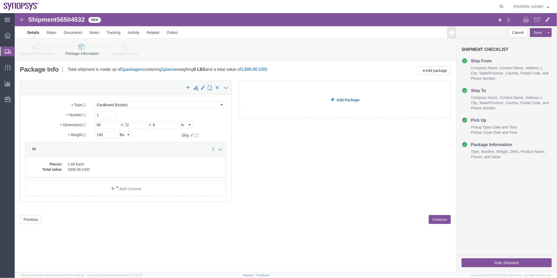
click link "Add Package"
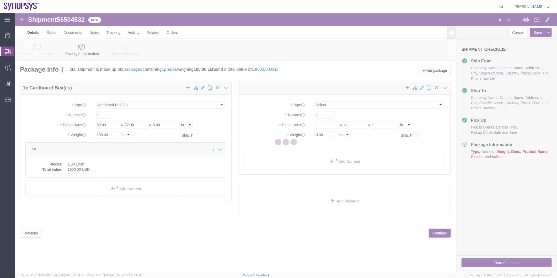
select select "CBOX"
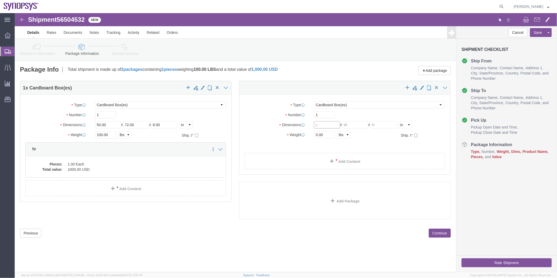
click input "text"
type input "64"
type input "94"
type input "10"
drag, startPoint x: 313, startPoint y: 123, endPoint x: 272, endPoint y: 129, distance: 41.4
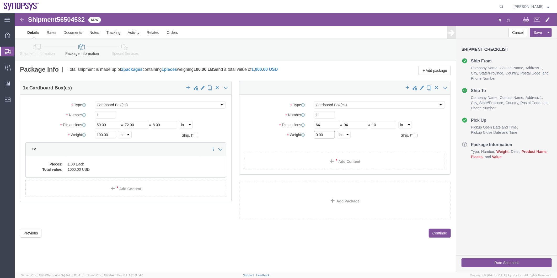
click div "Package Type Select Bale(s) Basket(s) Bolt(s) Bottle(s) Buckets Bulk Bundle(s) …"
type input "200"
click link "Add Content"
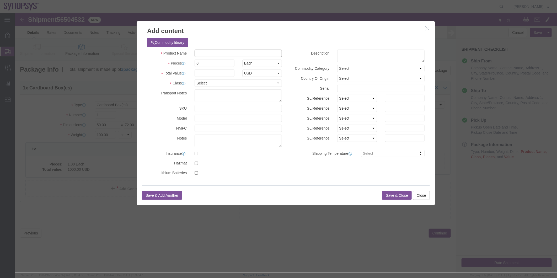
click input "text"
type input "98IN TV"
click textarea
type textarea "98IN TV"
drag, startPoint x: 189, startPoint y: 51, endPoint x: 175, endPoint y: 49, distance: 13.8
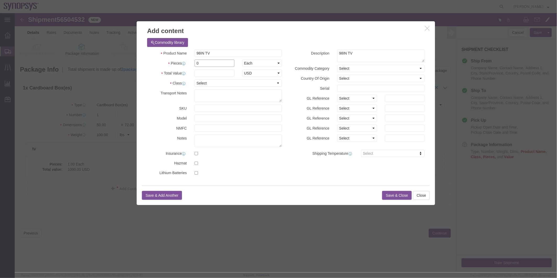
click div "Pieces 0 Select Bag Barrels 100Board Feet Bottle Box Blister Pack Carats Can Ca…"
type input "1"
click input "text"
type input "2000"
click div "Save & Add Another Save & Close Close"
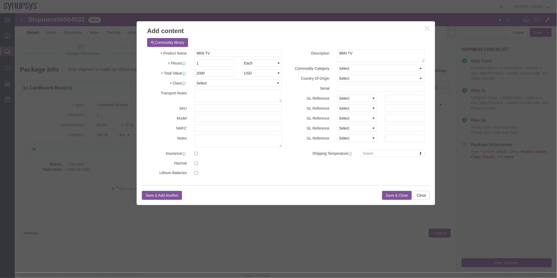
click button "Save & Close"
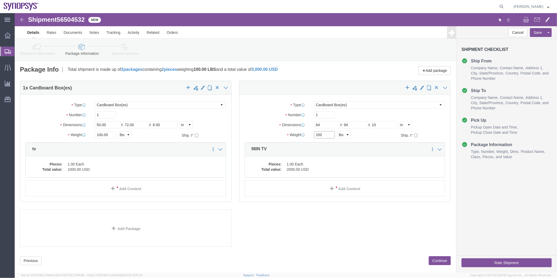
click input "200"
click icon
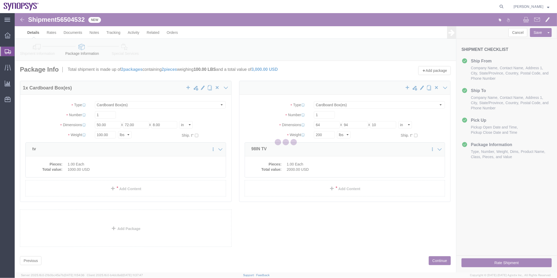
select select
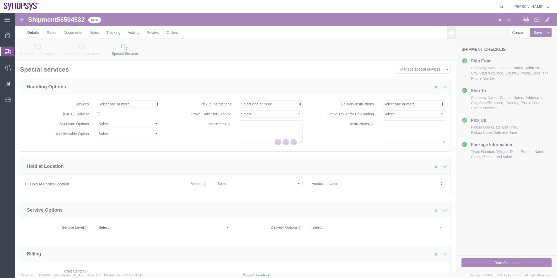
select select "COSTCENTER"
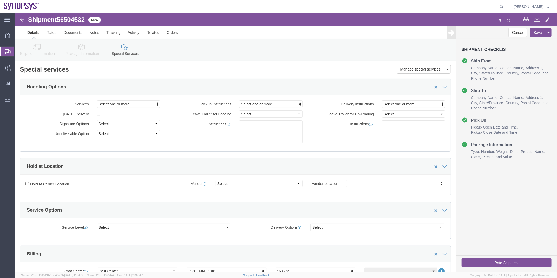
click icon
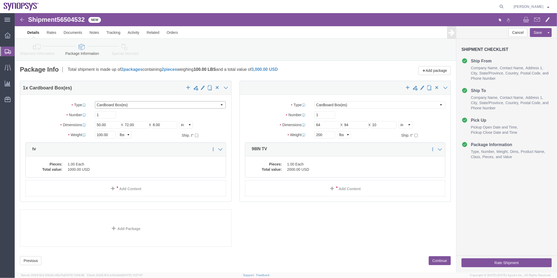
click select "Select Bale(s) Basket(s) Bolt(s) Bottle(s) Buckets Bulk Bundle(s) Can(s) Cardbo…"
select select "PONS"
click select "Select Bale(s) Basket(s) Bolt(s) Bottle(s) Buckets Bulk Bundle(s) Can(s) Cardbo…"
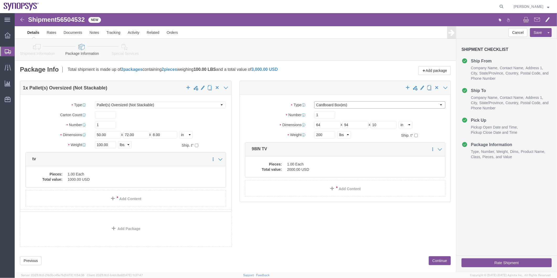
click select "Select Bale(s) Basket(s) Bolt(s) Bottle(s) Buckets Bulk Bundle(s) Can(s) Cardbo…"
select select "PONS"
click select "Select Bale(s) Basket(s) Bolt(s) Bottle(s) Buckets Bulk Bundle(s) Can(s) Cardbo…"
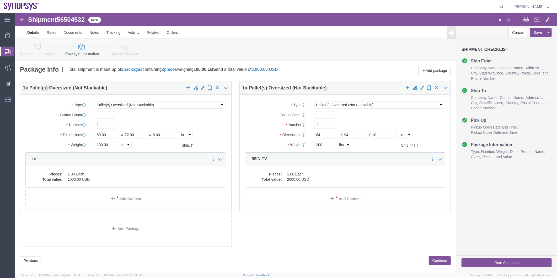
click icon
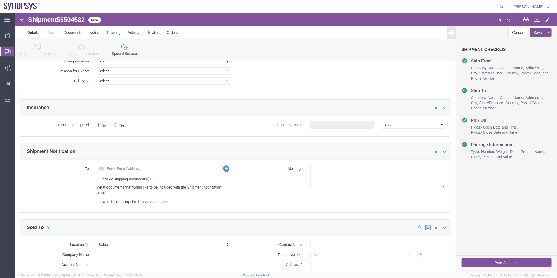
scroll to position [262, 0]
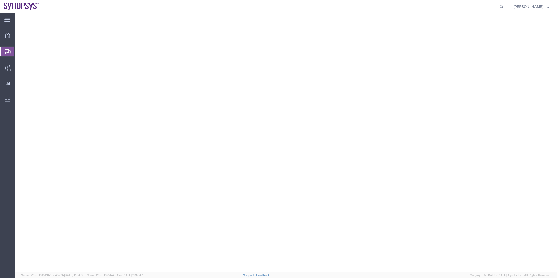
select select
select select "COSTCENTER"
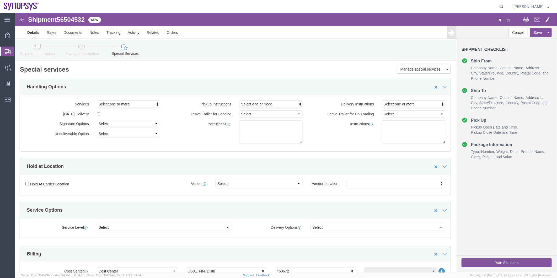
scroll to position [262, 0]
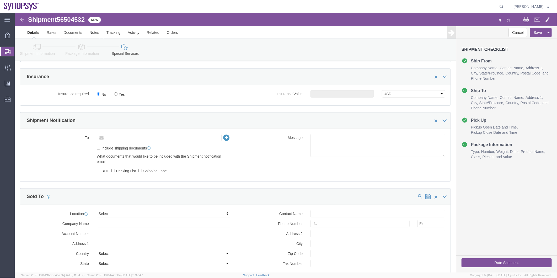
click input "text"
type input "k"
type input "Kaelen@synopsys.com"
click label "Include shipping documents"
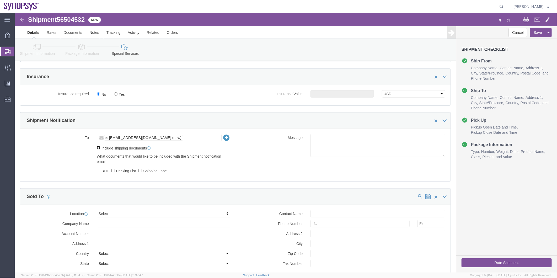
click input "Include shipping documents"
checkbox input "true"
click label "Shipping Label"
click input "Shipping Label"
checkbox input "true"
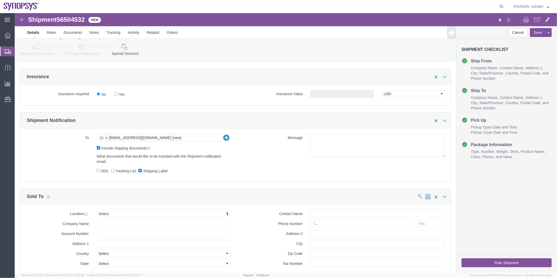
click label "Packing List"
click input "Packing List"
checkbox input "true"
click div "What documents that would like to be included with the Shipment notification em…"
click input "BOL"
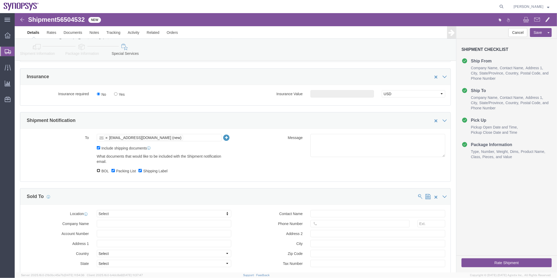
checkbox input "true"
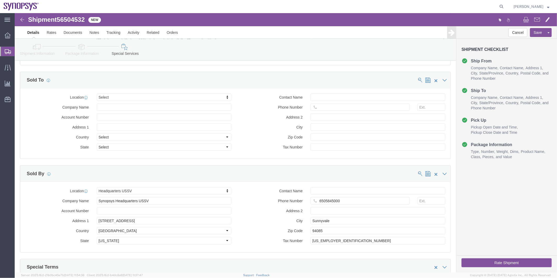
scroll to position [495, 0]
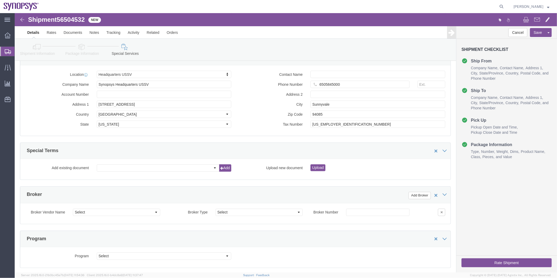
click icon
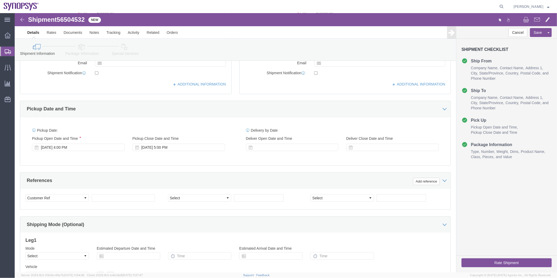
scroll to position [135, 0]
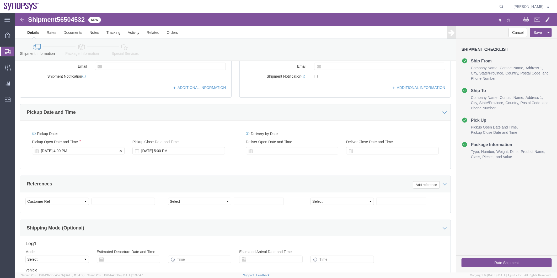
click div "Aug 14 2025 4:00 PM"
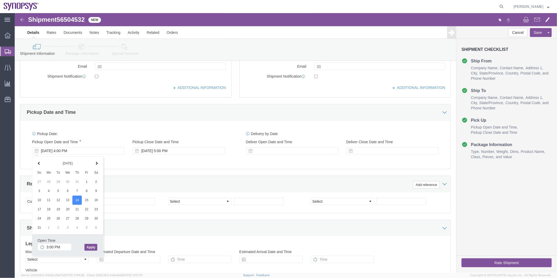
click div "Open Time 3:00 PM"
click input "3:00 PM"
drag, startPoint x: 50, startPoint y: 234, endPoint x: 44, endPoint y: 234, distance: 5.8
click input "3:00 PM"
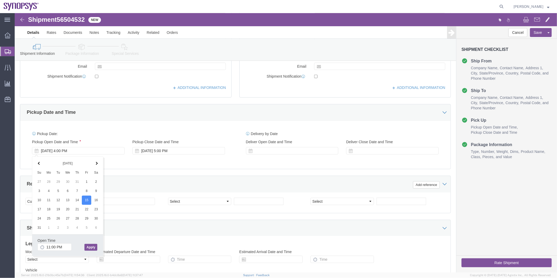
click button "Apply"
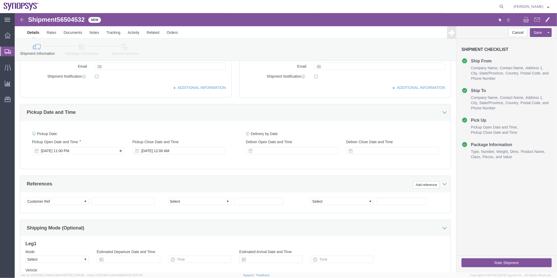
click div "Aug 15 2025 11:00 PM"
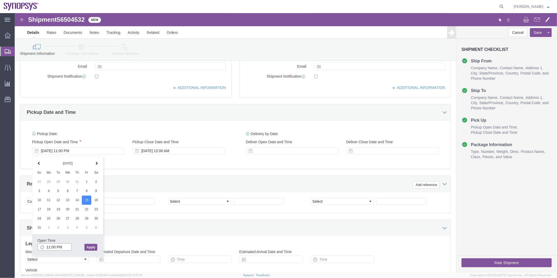
click input "11:00 PM"
type input "11:00 AM"
click button "Apply"
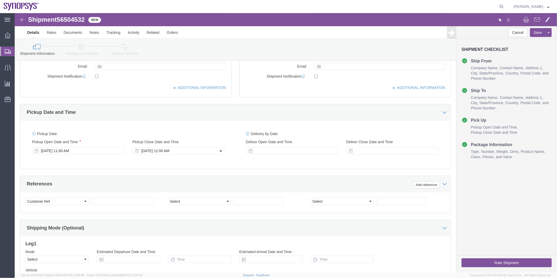
click div "Aug 16 2025 12:00 AM"
click input "12:00 AM"
type input "12:00 PM"
click button "Apply"
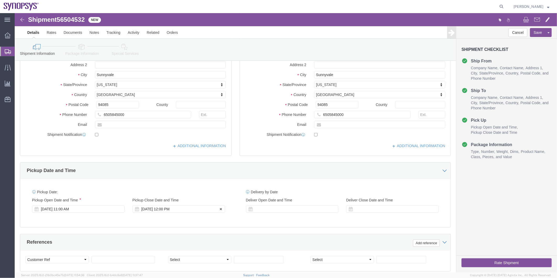
click div "Aug 16 2025 12:00 PM"
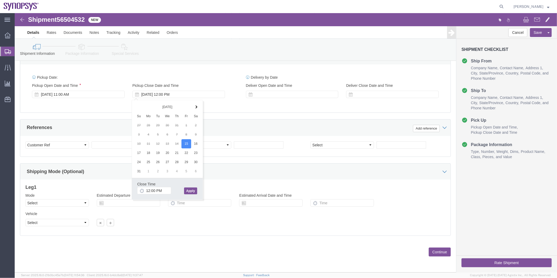
click div "Close Time 12:00 PM Aug 15 2025 12:00 PM - Aug 15 2025 12:00 PM Cancel Apply"
click button "Apply"
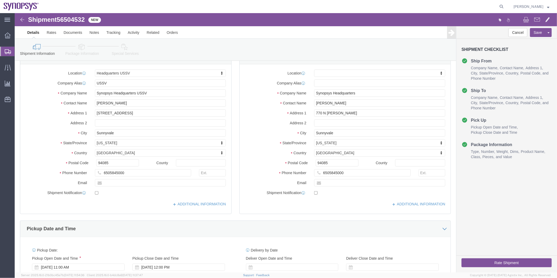
scroll to position [0, 0]
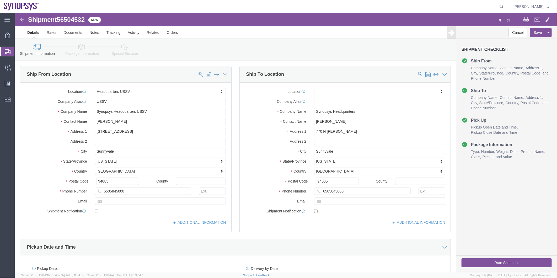
click icon
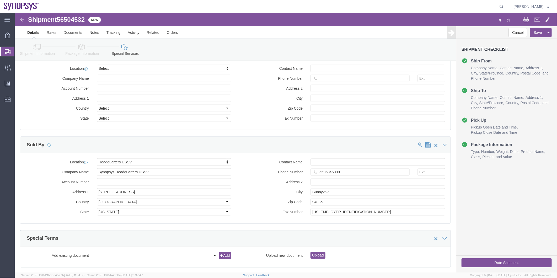
scroll to position [466, 0]
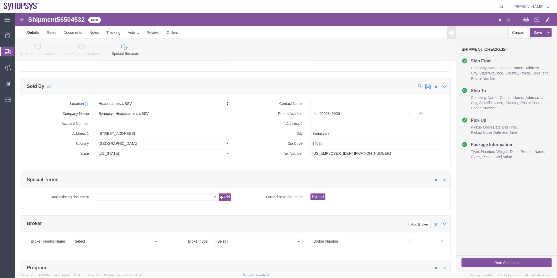
drag, startPoint x: 473, startPoint y: 250, endPoint x: 485, endPoint y: 252, distance: 11.9
click button "Rate Shipment"
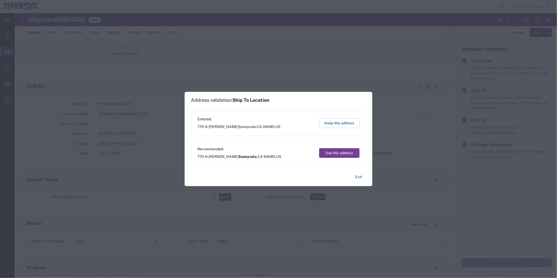
click at [334, 150] on button "Use this address" at bounding box center [339, 153] width 40 height 10
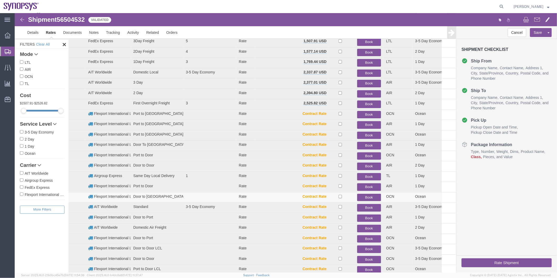
scroll to position [47, 0]
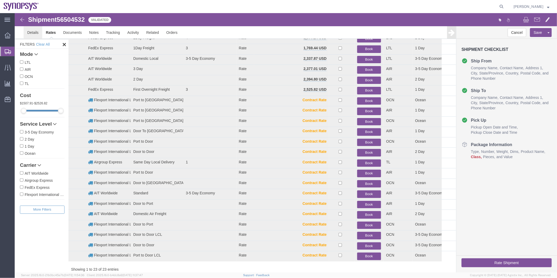
click at [30, 34] on link "Details" at bounding box center [32, 32] width 19 height 13
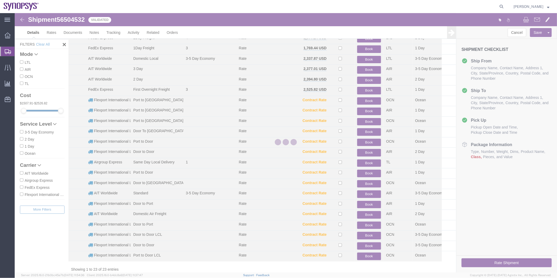
select select "63204"
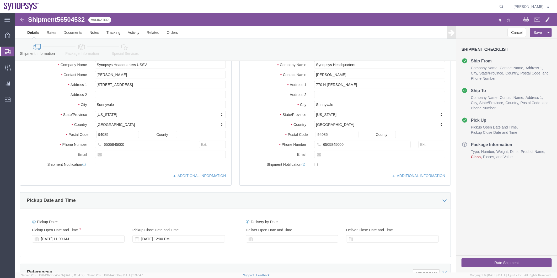
click icon
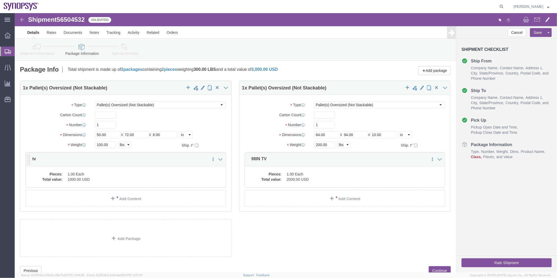
click dd "1.00 Each"
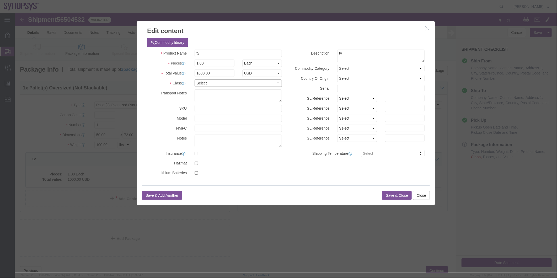
click select "Select 50 55 60 65 70 85 92.5 100 125 175 250 300 400"
select select "55"
click select "Select 50 55 60 65 70 85 92.5 100 125 175 250 300 400"
click button "Save & Close"
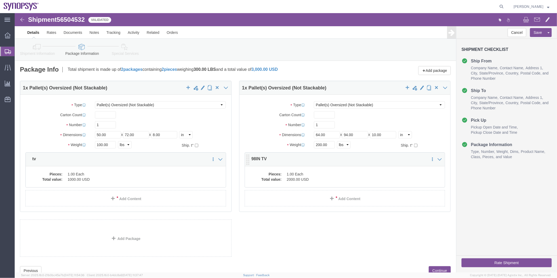
click dd "1.00 Each"
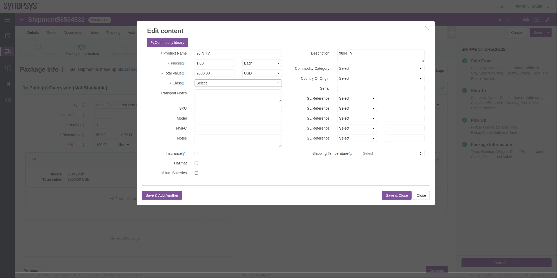
click select "Select 50 55 60 65 70 85 92.5 100 125 175 250 300 400"
select select "55"
click select "Select 50 55 60 65 70 85 92.5 100 125 175 250 300 400"
click button "Save & Close"
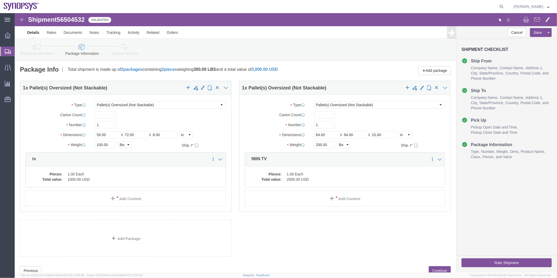
click at [0, 0] on span "Create Shipment" at bounding box center [0, 0] width 0 height 0
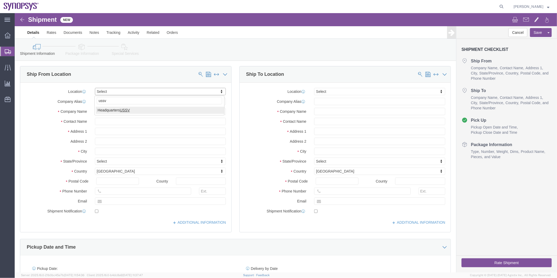
type input "ussv"
select select "63204"
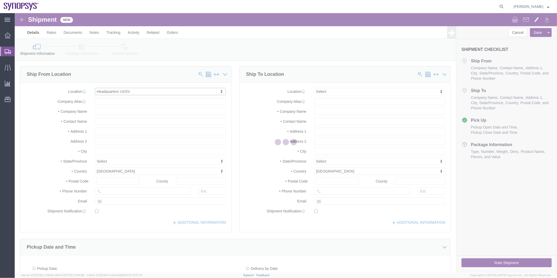
select select "CA"
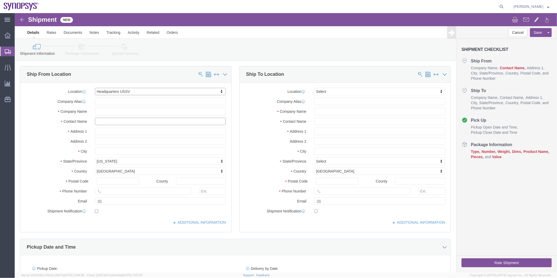
click input "text"
paste input "Milan Gandhi"
type input "Milan Gandhi"
click icon
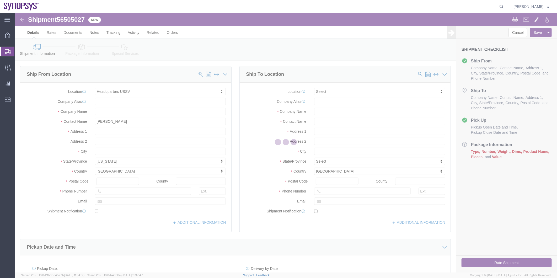
select select
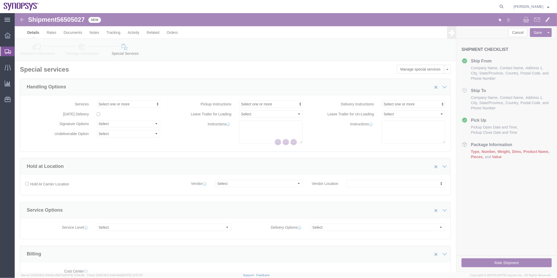
select select "COSTCENTER"
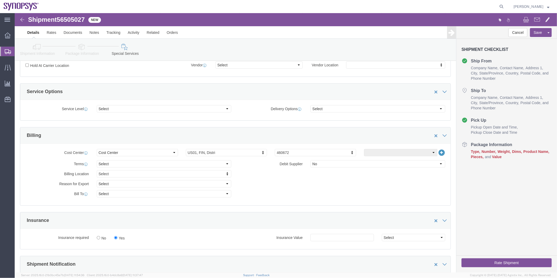
scroll to position [175, 0]
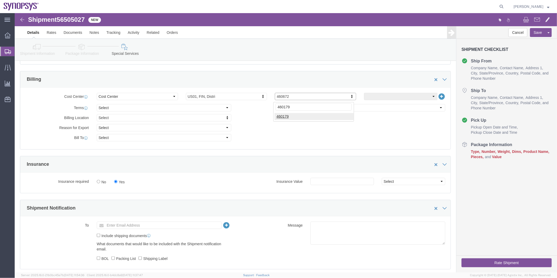
type input "460179"
click icon
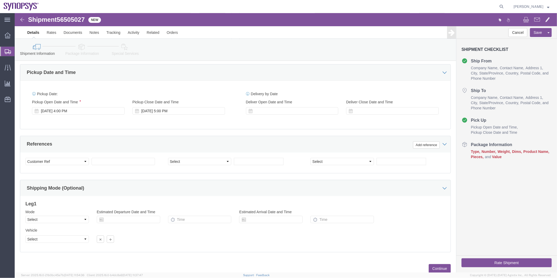
click div "Pickup Date and Time"
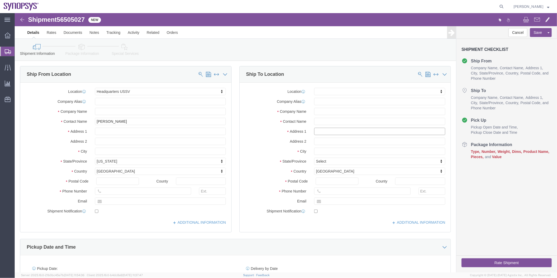
click input "text"
paste input "5802 Firestone Ct"
type input "5802 Firestone Ct"
click input "text"
paste input "[GEOGRAPHIC_DATA][PERSON_NAME]"
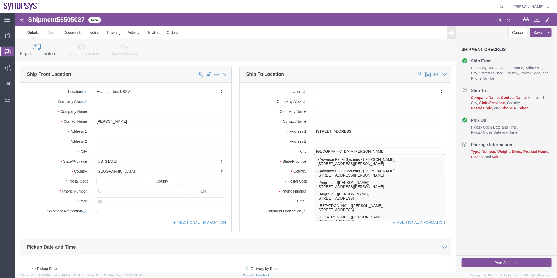
type input "[GEOGRAPHIC_DATA][PERSON_NAME]"
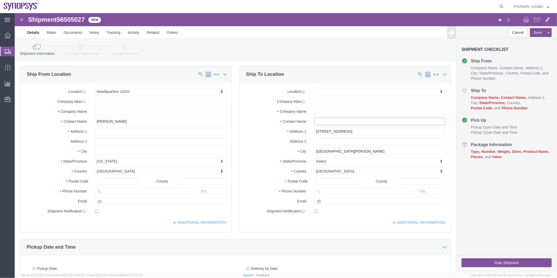
click input "text"
paste input "Anitha Kotha"
type input "Anitha Kotha"
click div "Location My Profile Location Aachen DE04 Agrate Brianza IT01 Aschheim DE02 Atla…"
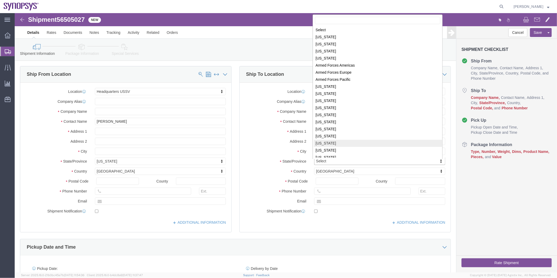
scroll to position [1, 0]
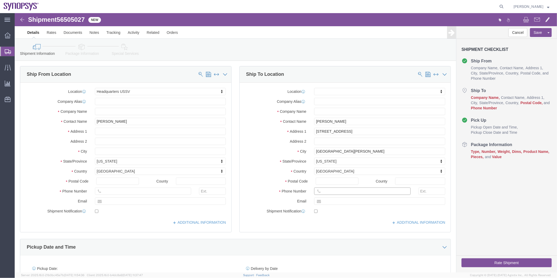
click input "text"
paste input "408) 750-4228"
click input "408) 750-4228"
click input "408 750-4228"
click input "408750-4228"
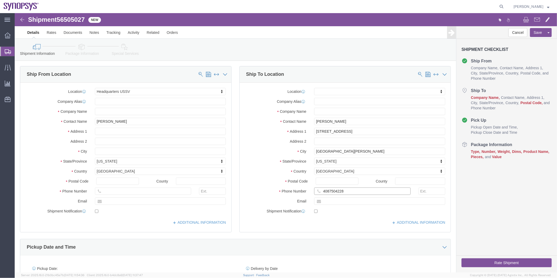
type input "4087504228"
click div "Postal Code"
click input "Postal Code"
paste input "95138"
type input "95138"
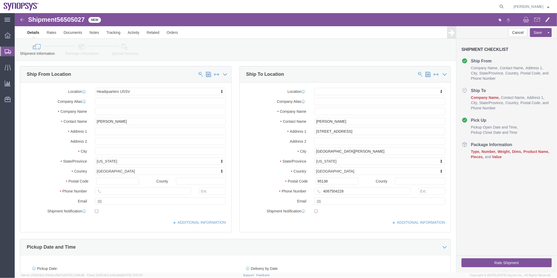
click icon
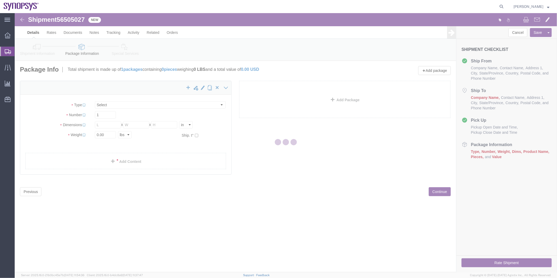
select select "CBOX"
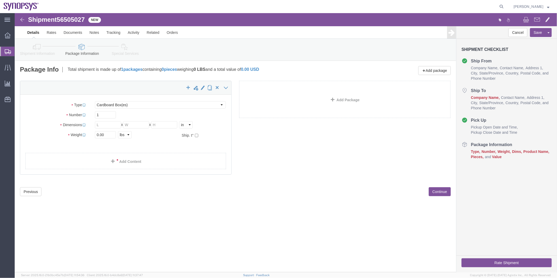
click div "Package Type Select Bale(s) Basket(s) Bolt(s) Bottle(s) Buckets Bulk Bundle(s) …"
click input "text"
type input "15"
type input "12"
type input "9"
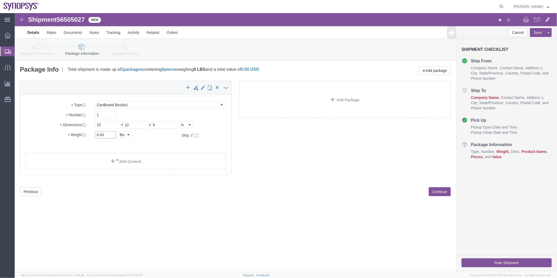
drag, startPoint x: 90, startPoint y: 123, endPoint x: 71, endPoint y: 123, distance: 19.1
click div "Weight 0.00 Select kgs lbs Ship. t°"
type input "5"
drag, startPoint x: 308, startPoint y: 145, endPoint x: 185, endPoint y: 144, distance: 123.2
click div "x Package Type Select Bale(s) Basket(s) Bolt(s) Bottle(s) Buckets Bulk Bundle(s…"
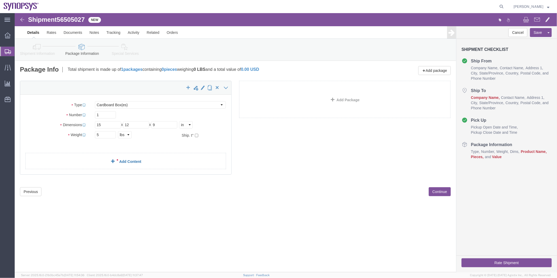
click link "Add Content"
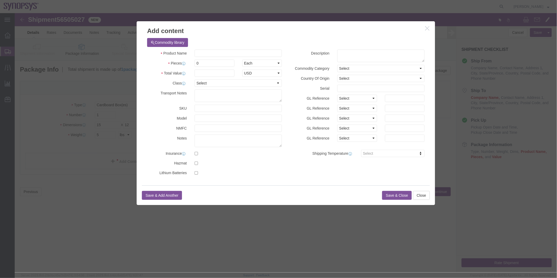
click div "Product Name Pieces 0 Select Bag Barrels 100Board Feet Bottle Box Blister Pack …"
click input "text"
type input "backpack"
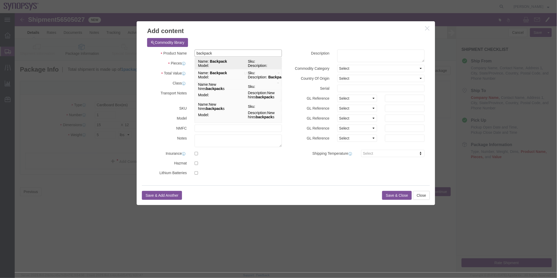
click span "Model:"
select select "USD"
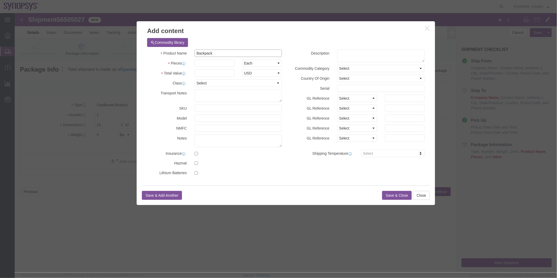
type input "Backpack"
click input "text"
type input "1"
click input "text"
type input "100"
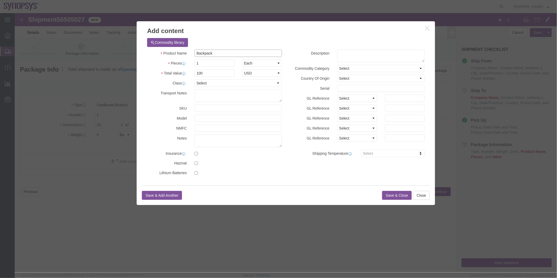
drag, startPoint x: 206, startPoint y: 41, endPoint x: 146, endPoint y: 40, distance: 59.8
click div "Product Name Backpack backpack"
click textarea
paste textarea "Backpack"
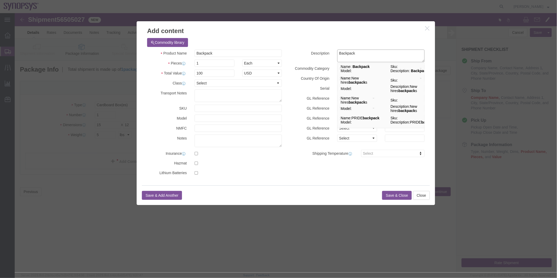
type textarea "Backpack"
click button "Save & Close"
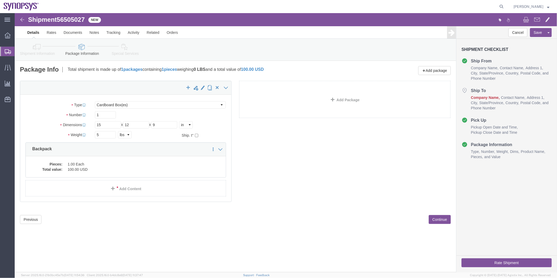
click icon
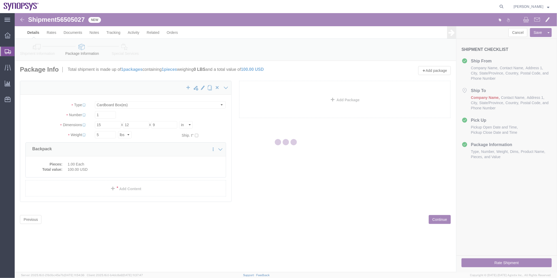
select select
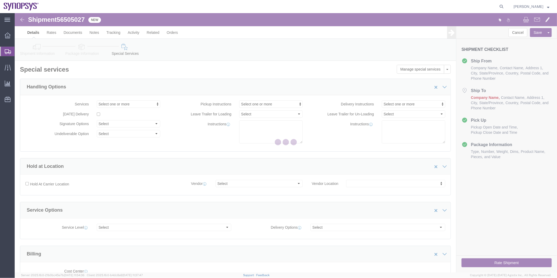
select select "COSTCENTER"
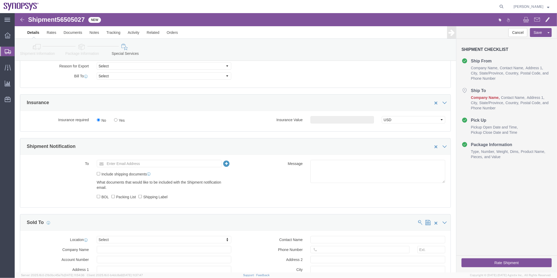
scroll to position [262, 0]
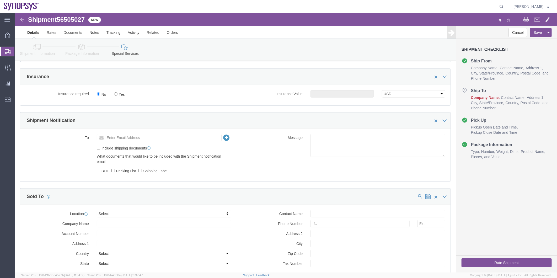
click icon
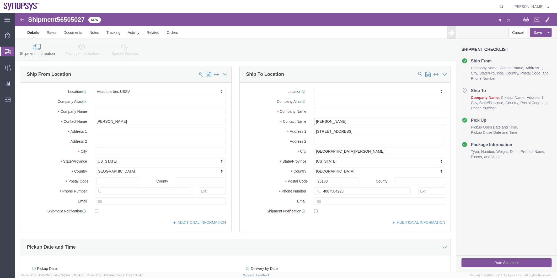
drag, startPoint x: 308, startPoint y: 108, endPoint x: 293, endPoint y: 110, distance: 15.5
click div "Contact Name Anitha Kotha"
click input "text"
paste input "Anitha Kotha"
type input "Anitha Kotha"
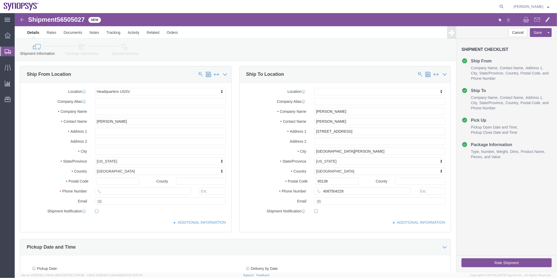
click link "Special Services"
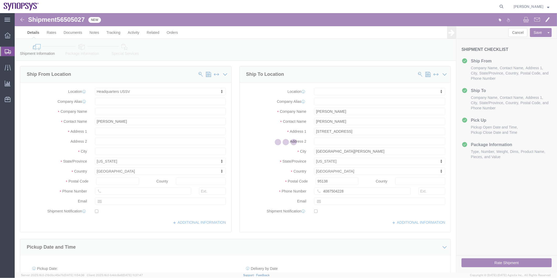
select select
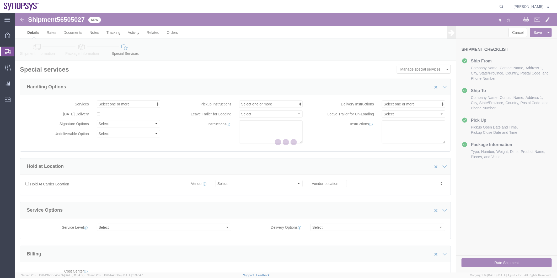
select select "COSTCENTER"
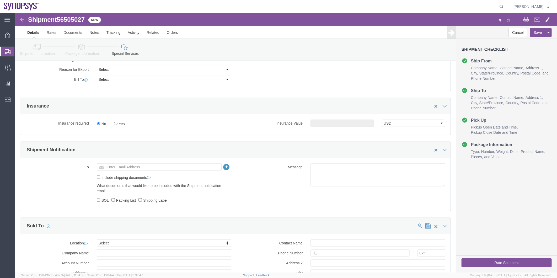
scroll to position [320, 0]
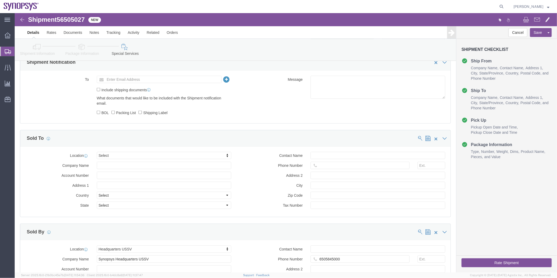
click button "Rate Shipment"
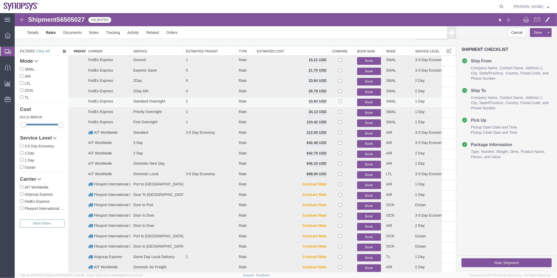
scroll to position [0, 0]
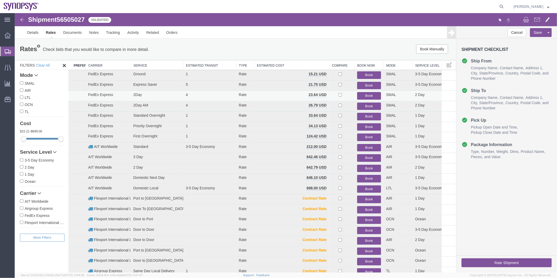
click at [365, 92] on button "Book" at bounding box center [369, 96] width 24 height 8
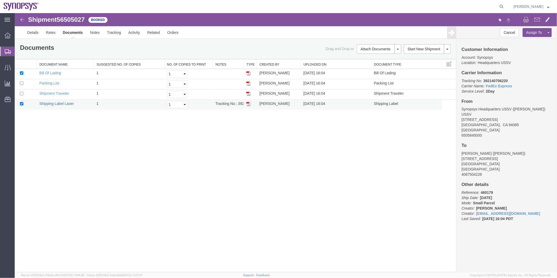
click at [67, 104] on link "Shipping Label Laser" at bounding box center [56, 103] width 35 height 4
